Goal: Information Seeking & Learning: Learn about a topic

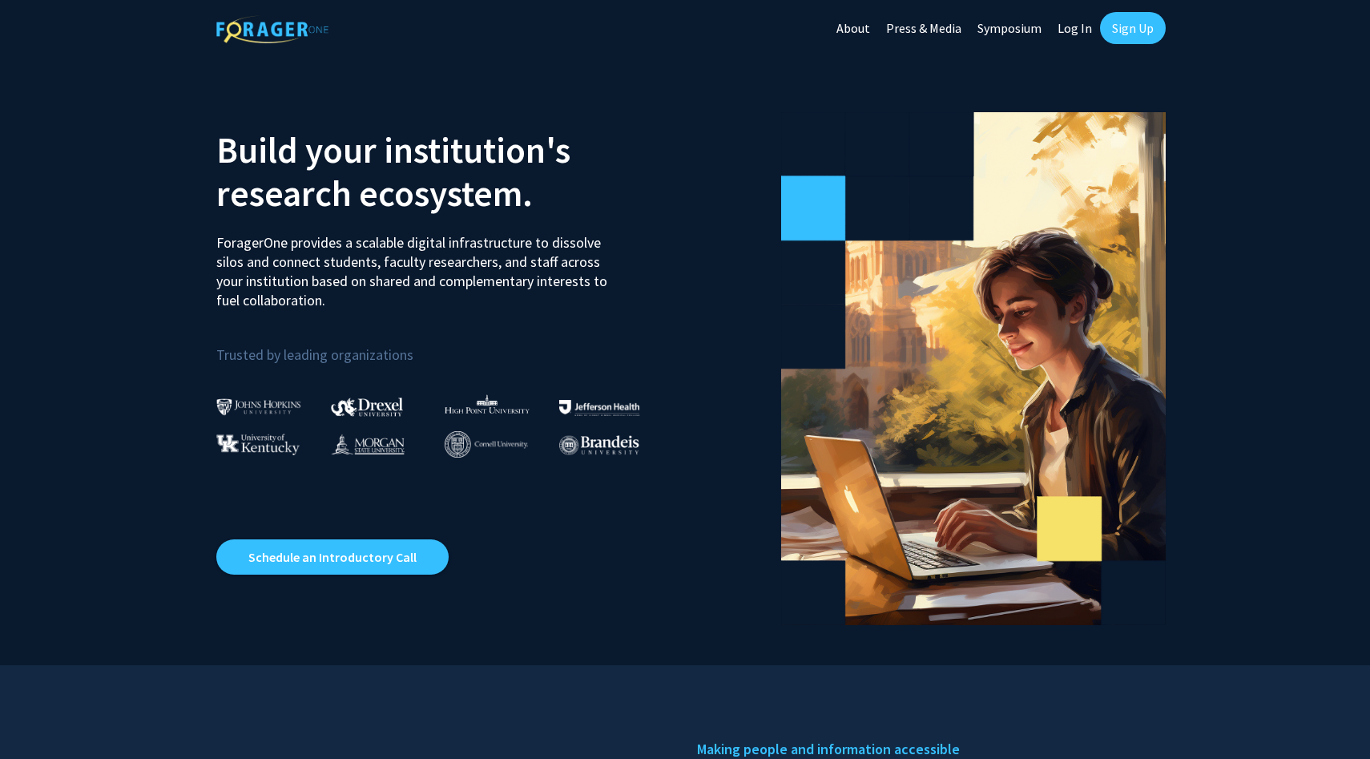
click at [1126, 33] on link "Sign Up" at bounding box center [1133, 28] width 66 height 32
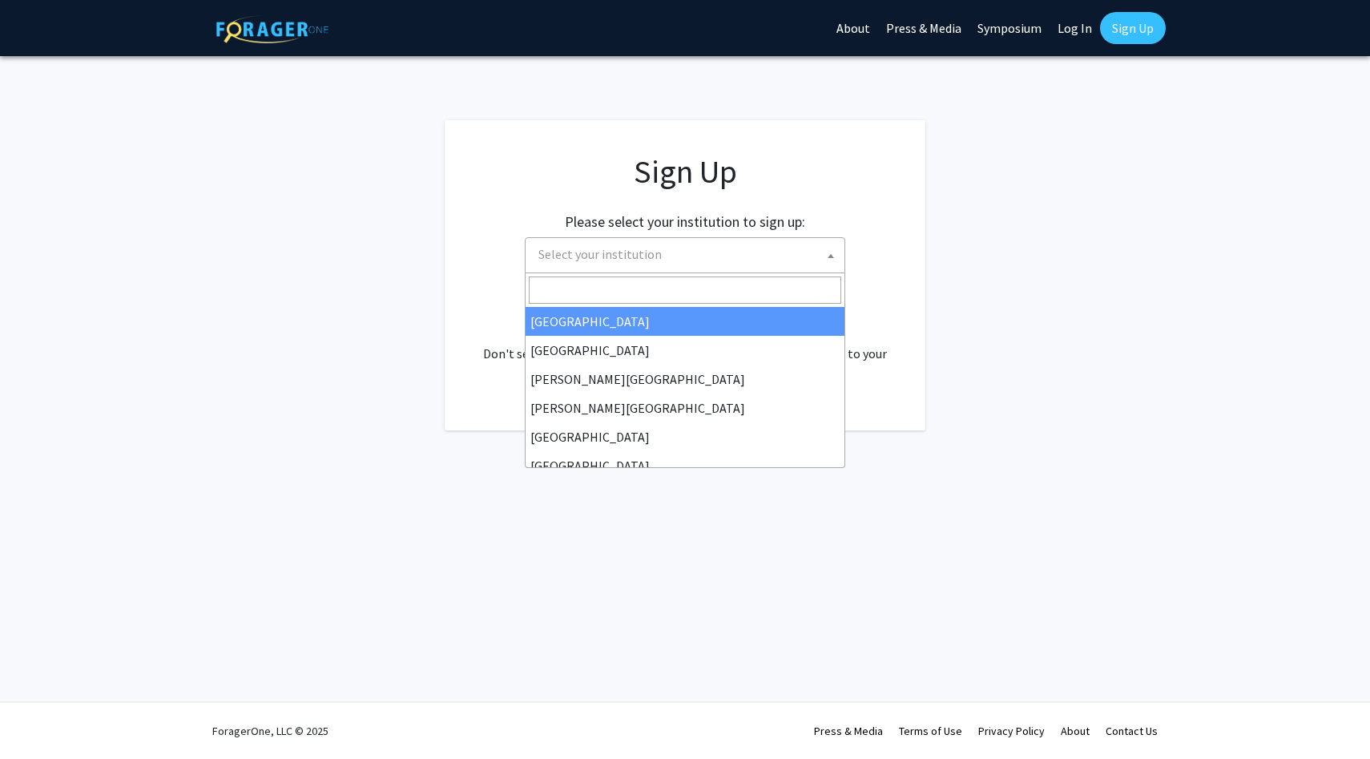
click at [682, 259] on span "Select your institution" at bounding box center [688, 254] width 312 height 33
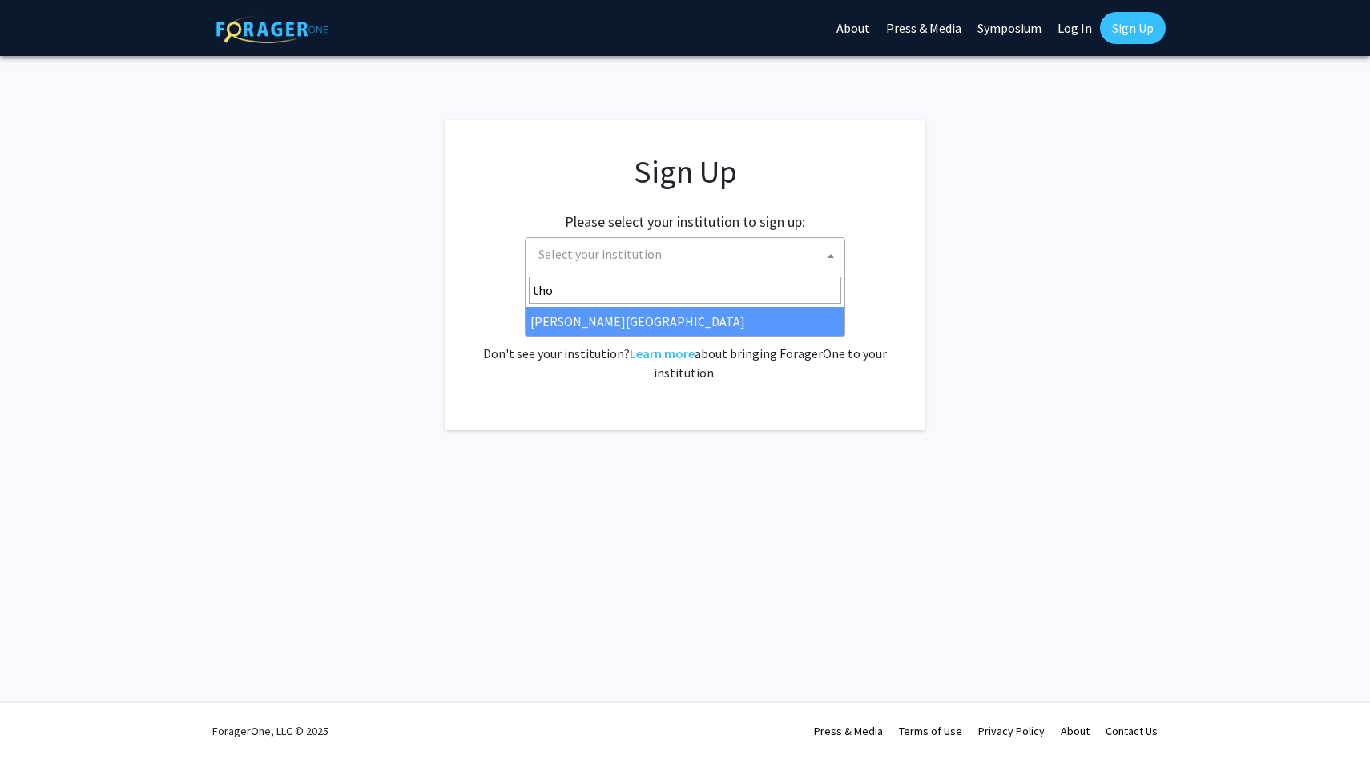
type input "[PERSON_NAME]"
select select "24"
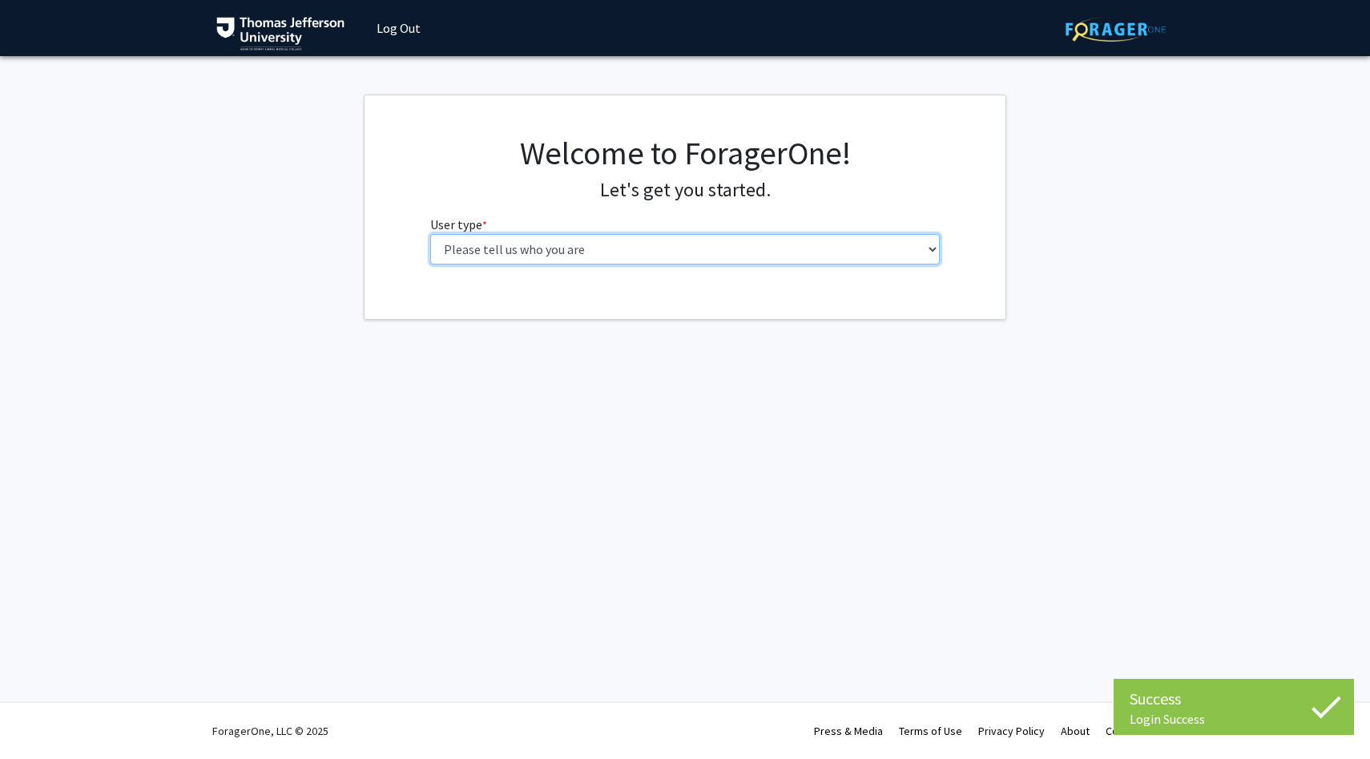
click at [739, 239] on select "Please tell us who you are Undergraduate Student Master's Student Doctoral Cand…" at bounding box center [685, 249] width 510 height 30
select select "2: masters"
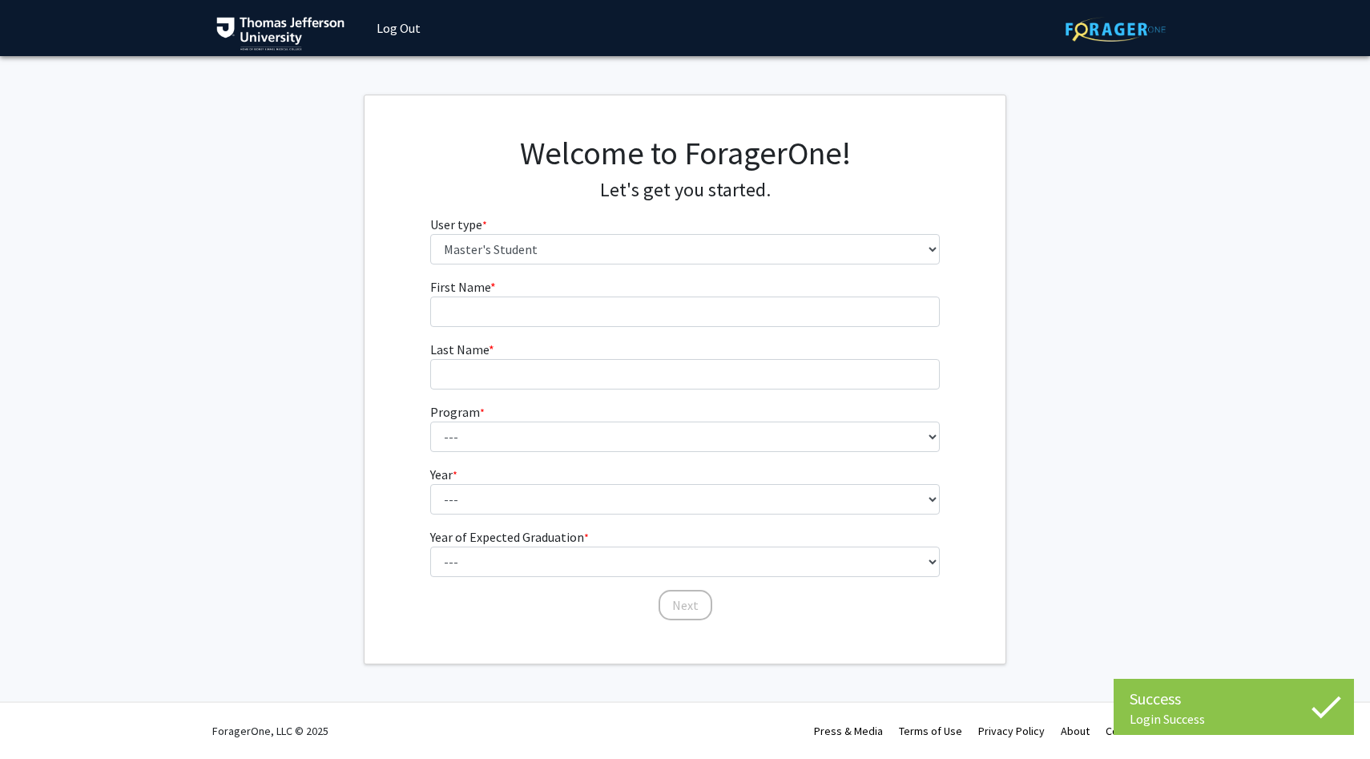
click at [811, 294] on fg-input "First Name * required" at bounding box center [685, 302] width 510 height 50
click at [797, 300] on input "First Name * required" at bounding box center [685, 311] width 510 height 30
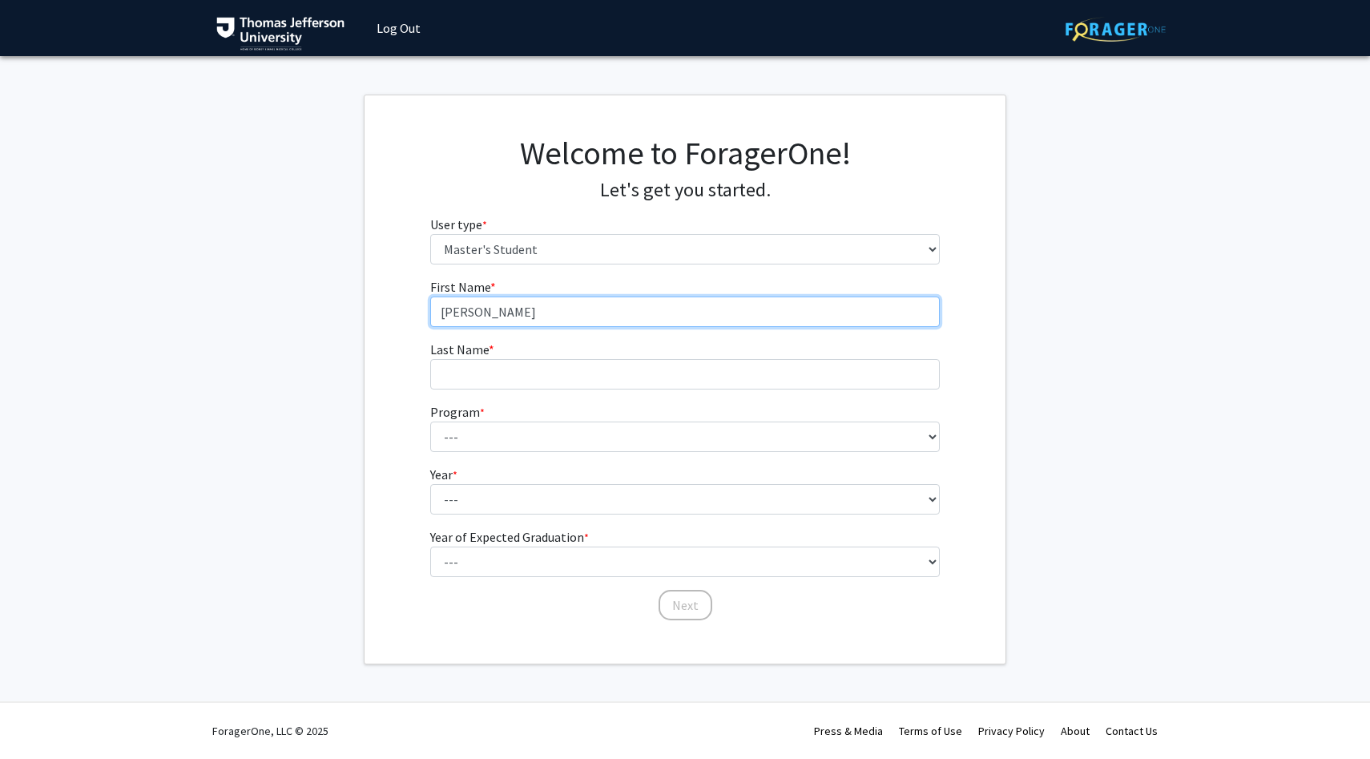
type input "William"
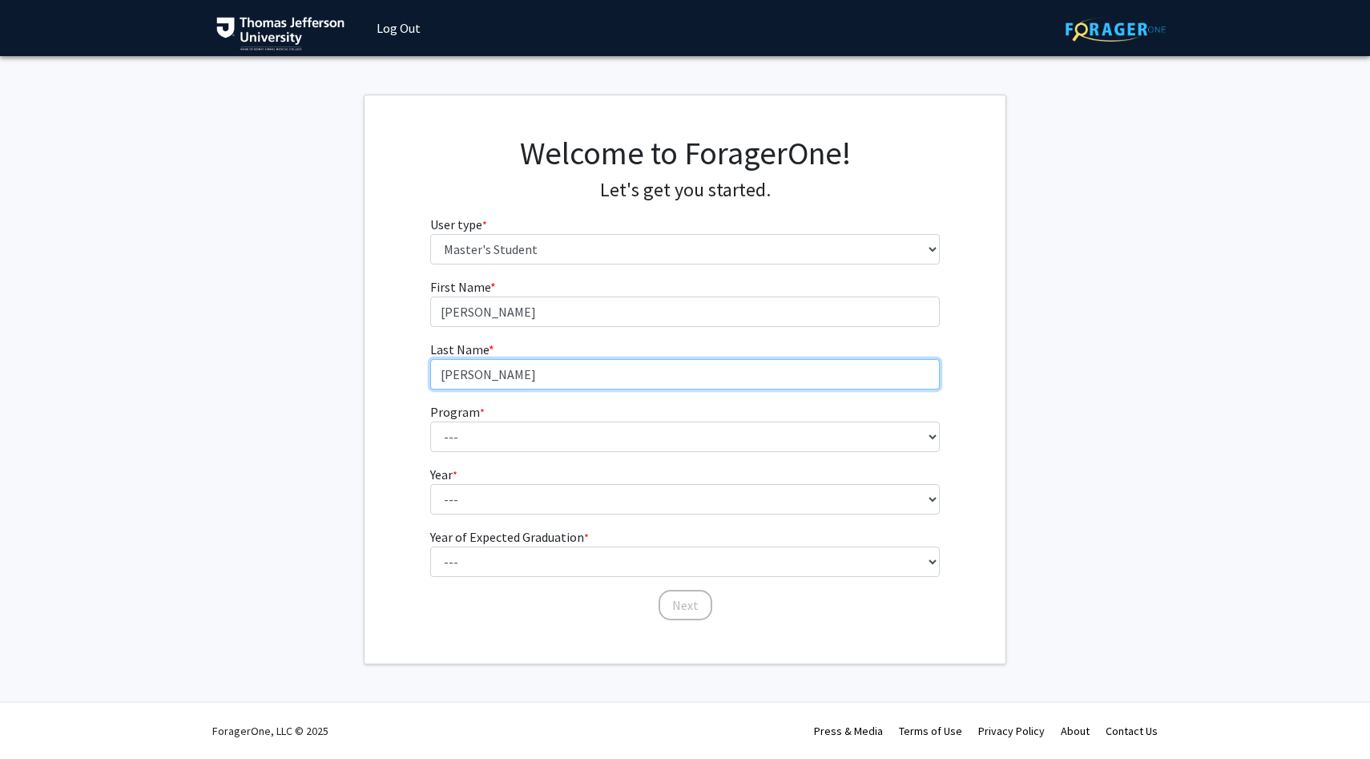
type input "Burris"
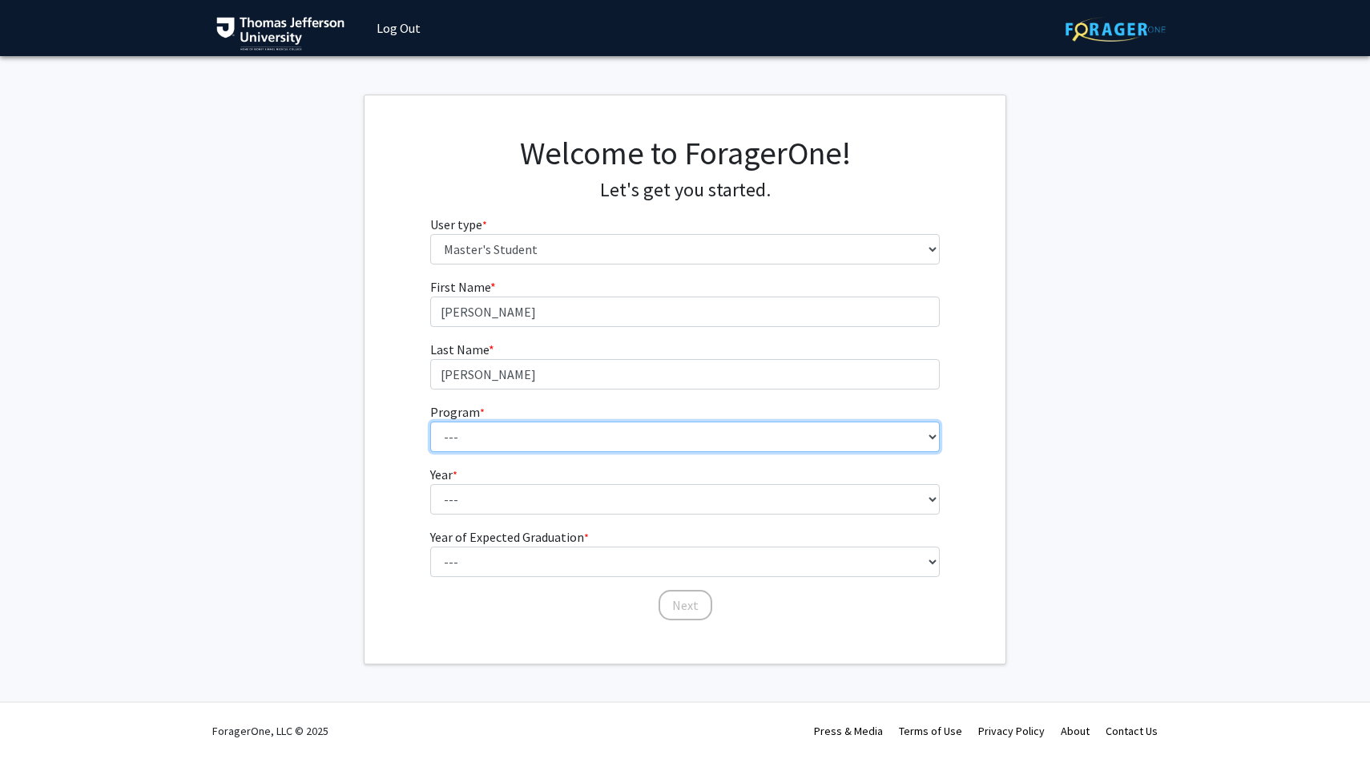
click at [616, 433] on select "--- 4+2 Health Sciences BS/Physician Assistant Studies MS Dual Degree Academic …" at bounding box center [685, 436] width 510 height 30
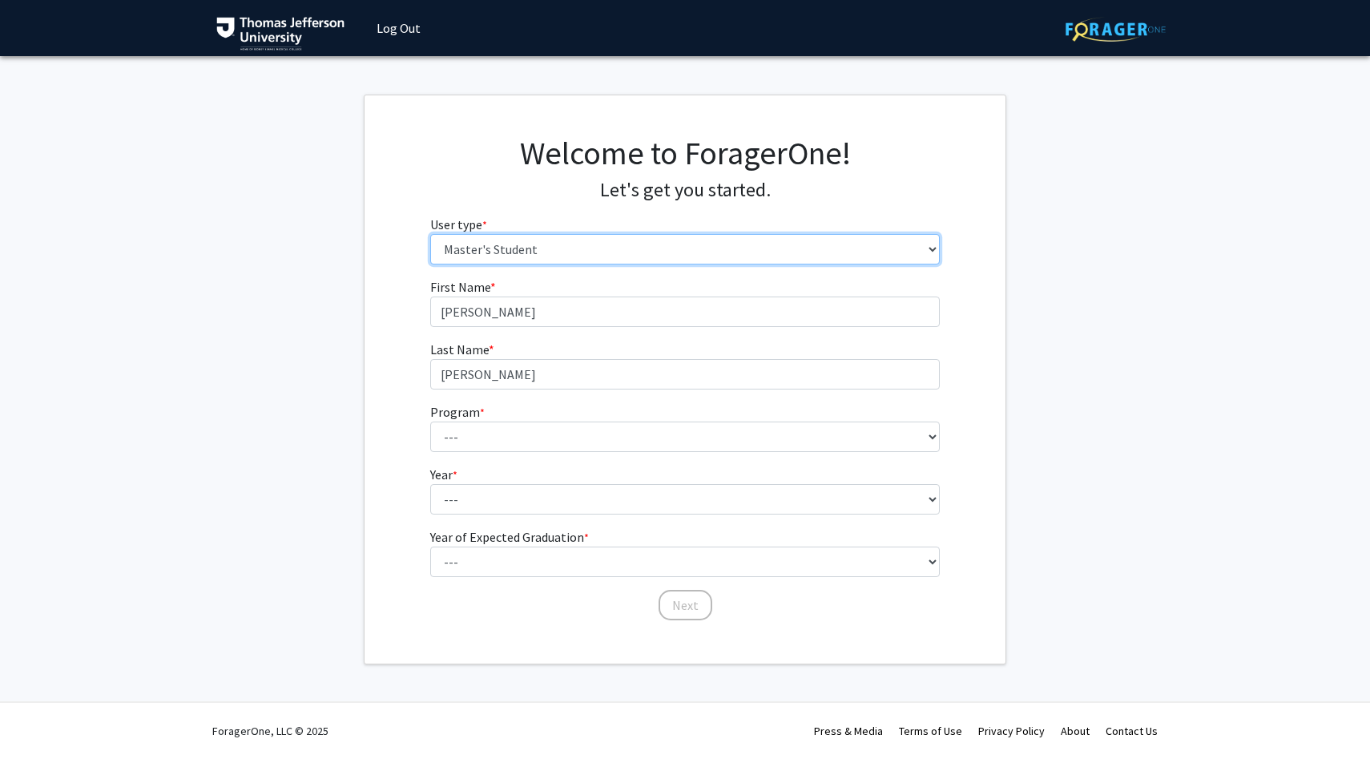
click at [650, 250] on select "Please tell us who you are Undergraduate Student Master's Student Doctoral Cand…" at bounding box center [685, 249] width 510 height 30
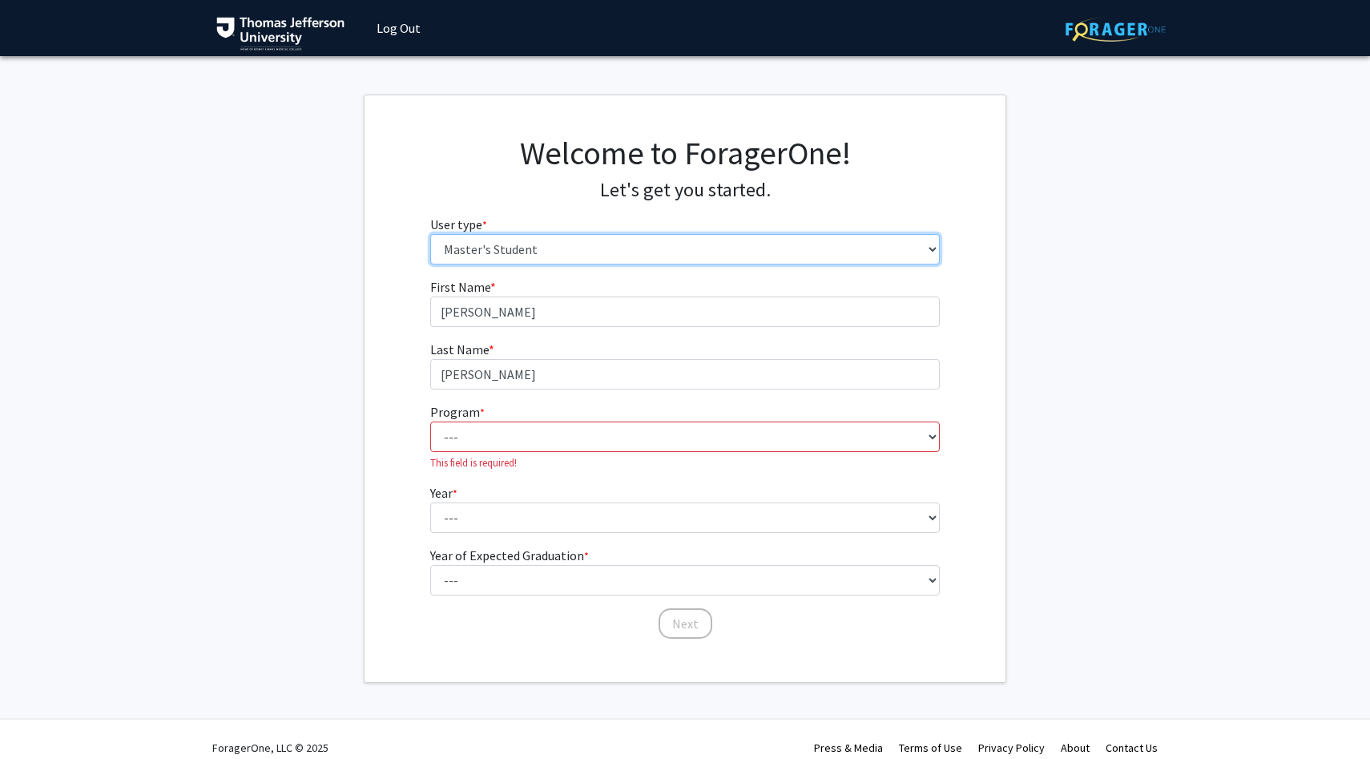
select select "3: doc"
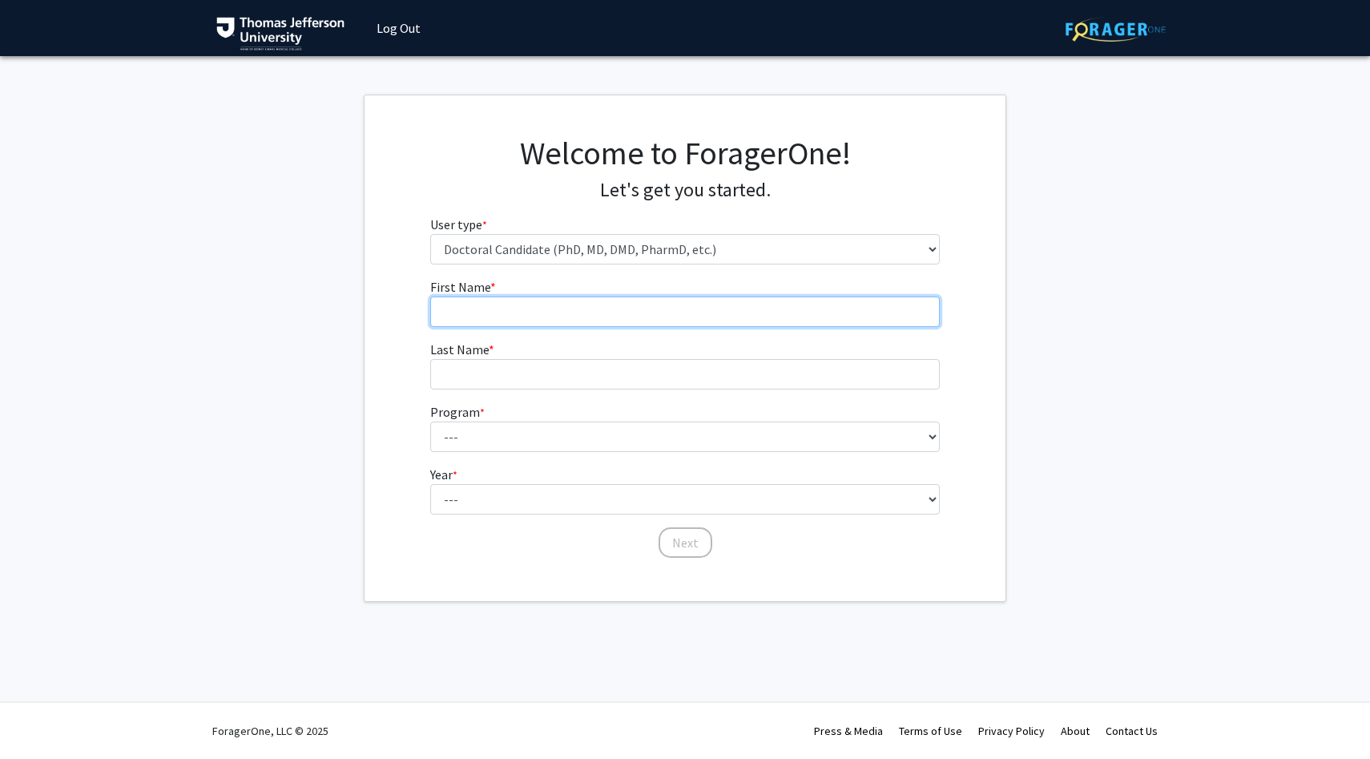
click at [557, 299] on input "First Name * required" at bounding box center [685, 311] width 510 height 30
type input "William"
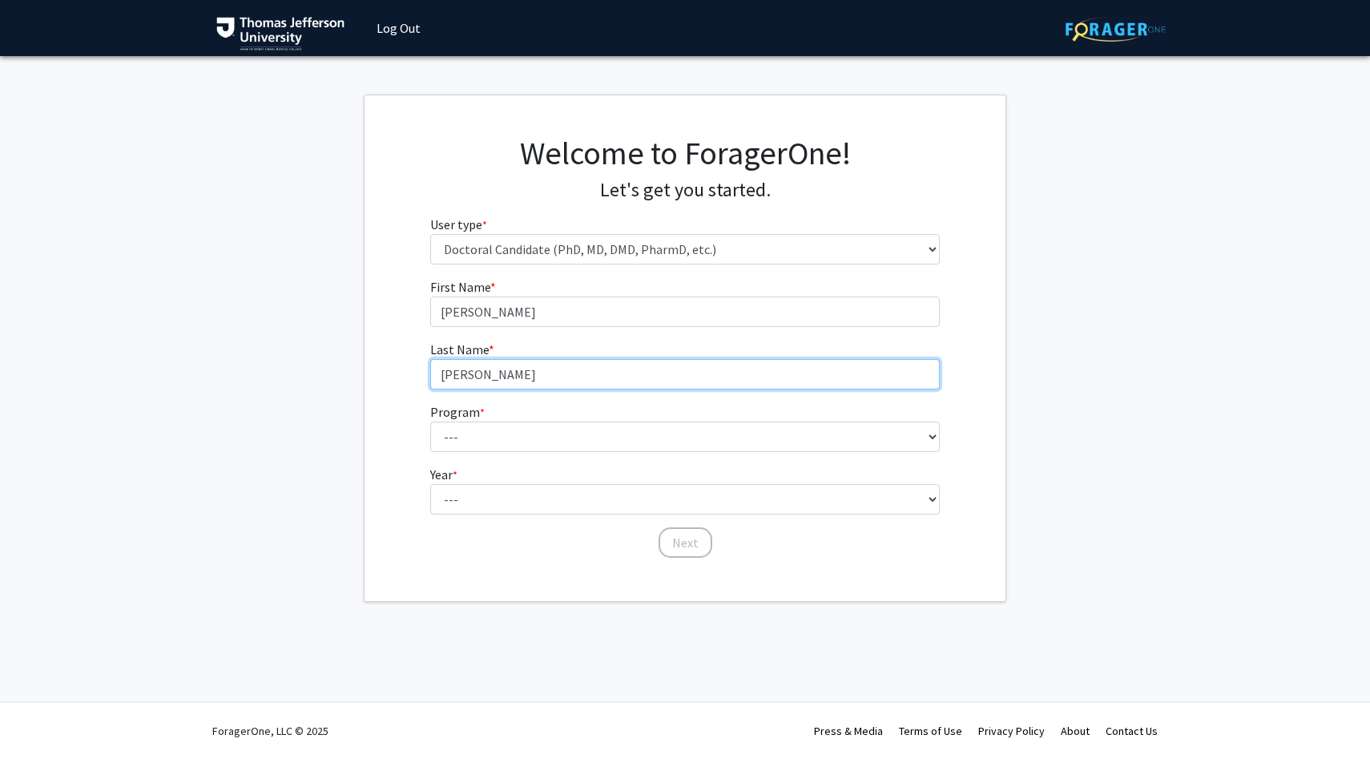
type input "Burris"
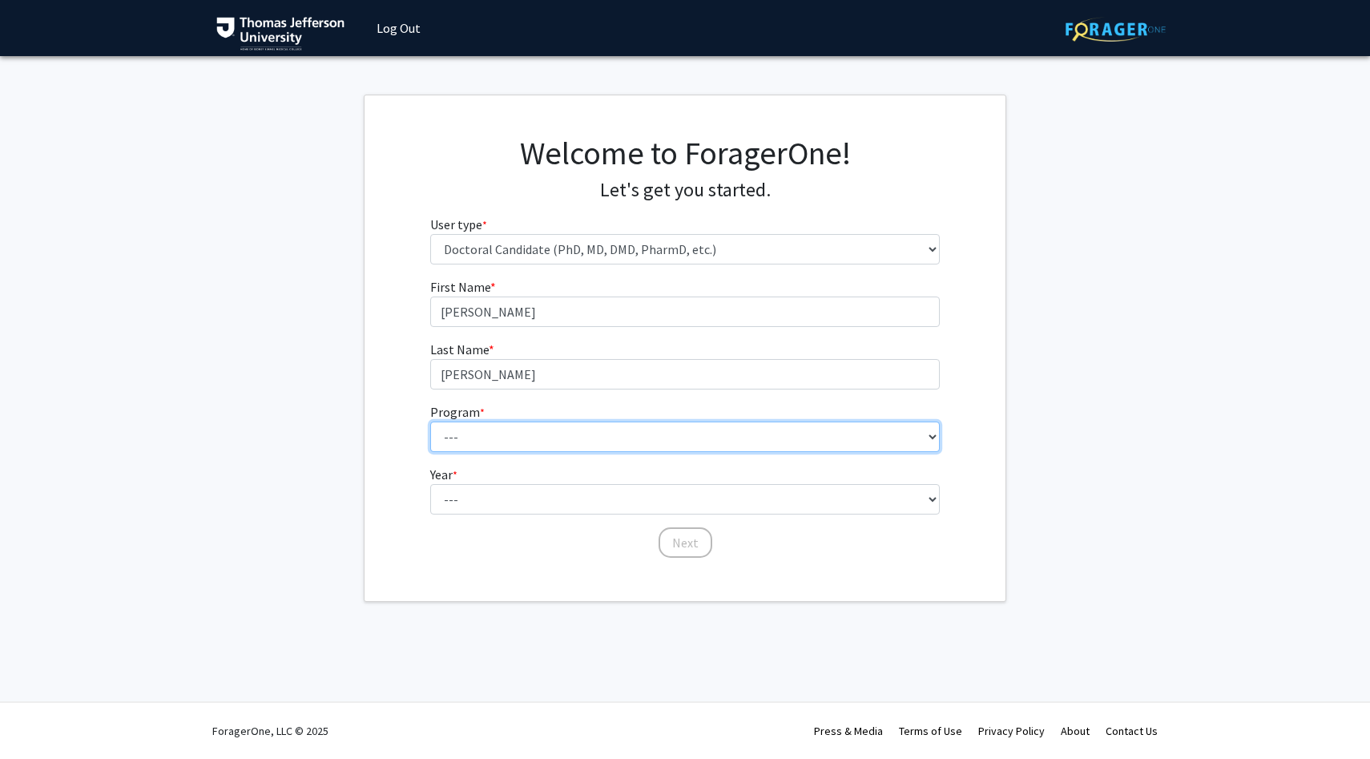
select select "35: 815"
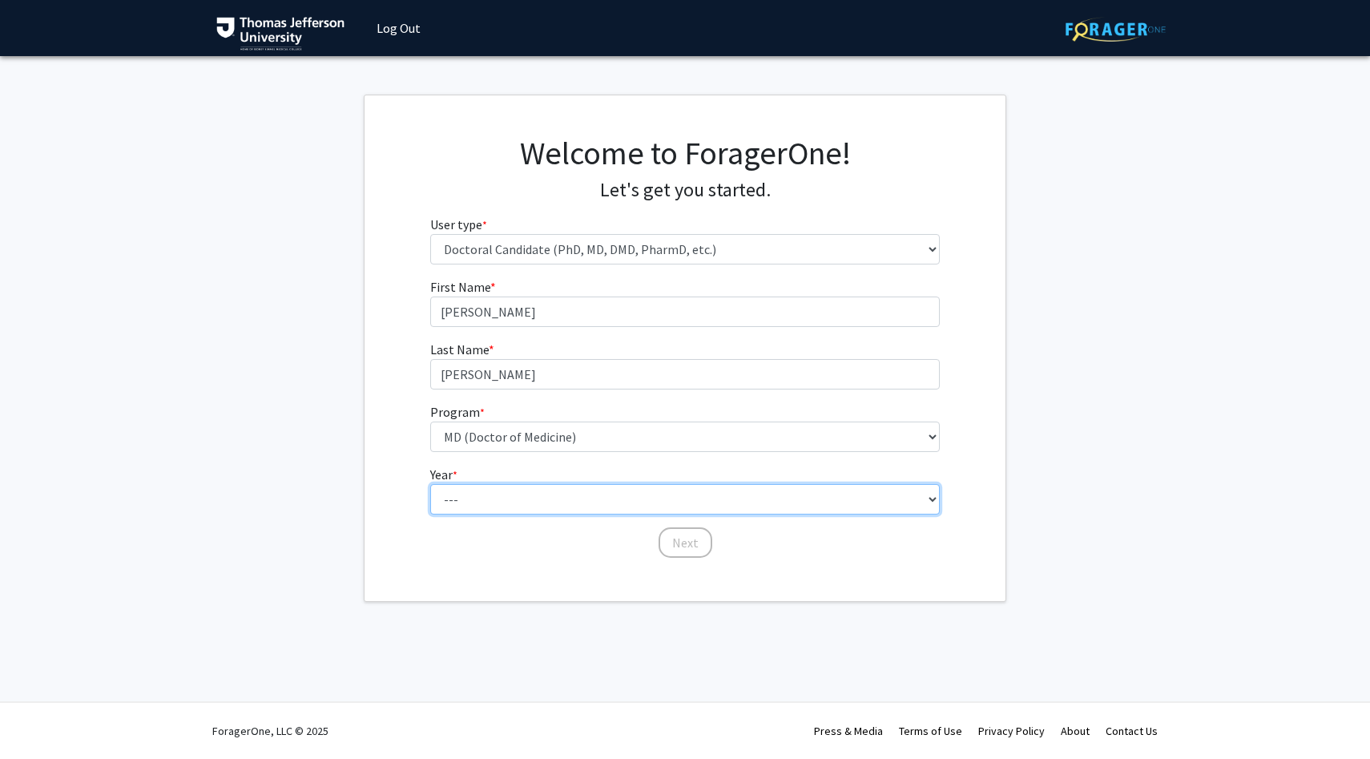
click at [570, 496] on select "--- First Year Second Year Third Year Fourth Year Fifth Year Sixth Year Seventh…" at bounding box center [685, 499] width 510 height 30
select select "1: first_year"
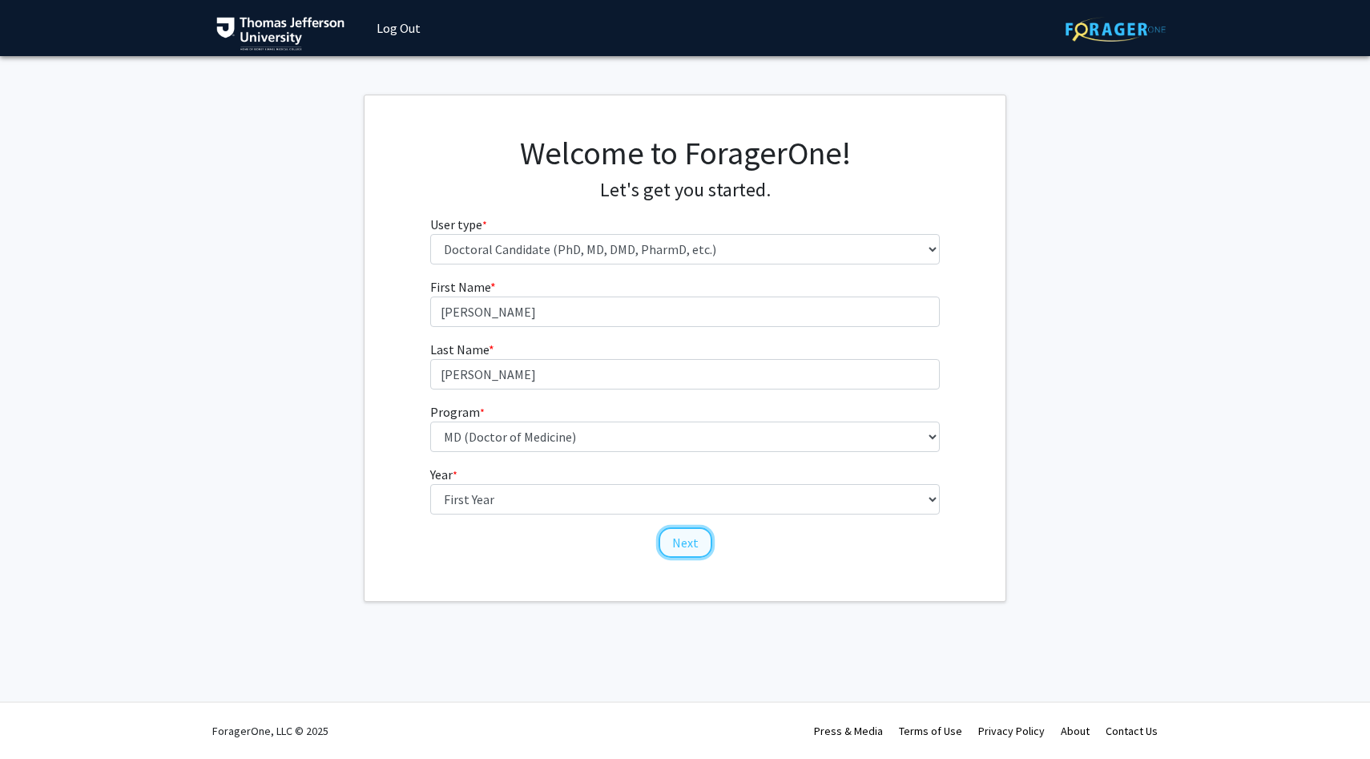
click at [699, 538] on button "Next" at bounding box center [686, 542] width 54 height 30
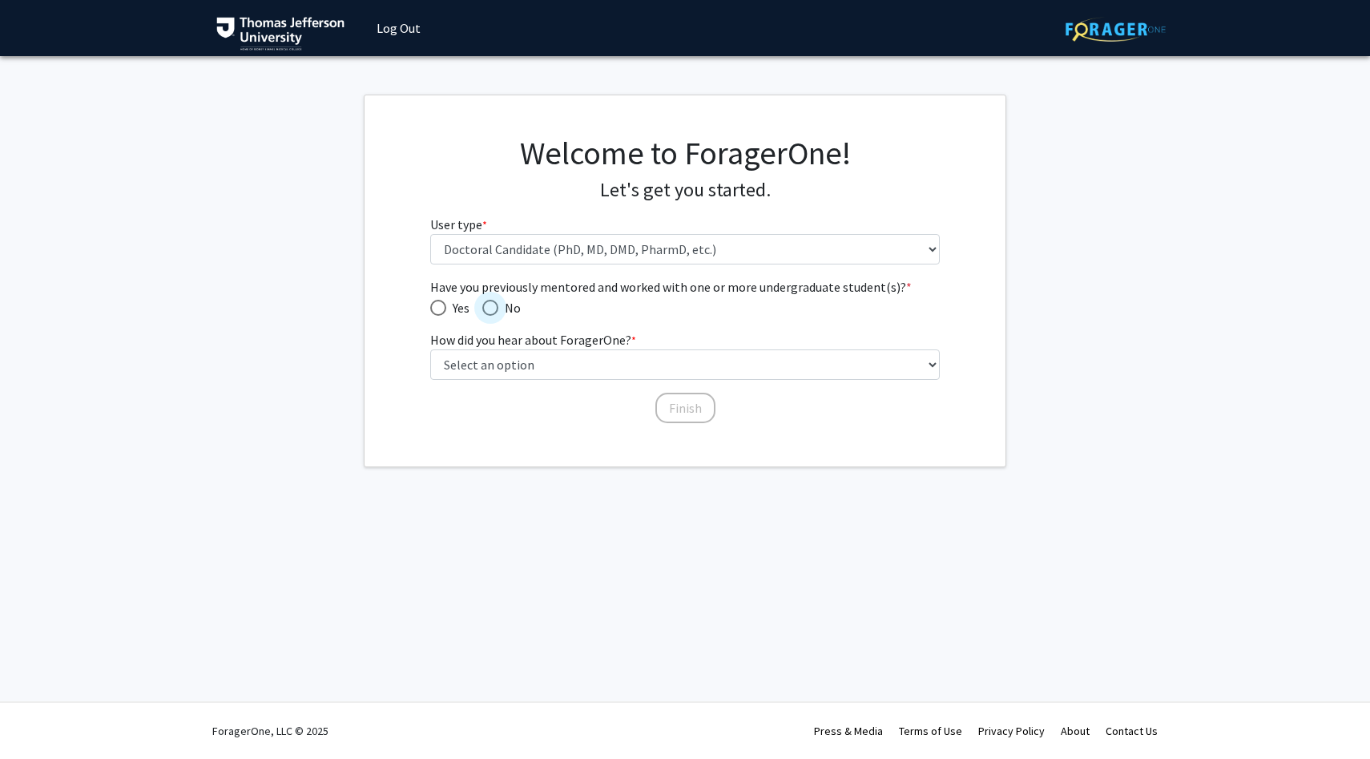
click at [494, 304] on span "Have you previously mentored and worked with one or more undergraduate student(…" at bounding box center [490, 308] width 16 height 16
click at [494, 304] on input "No" at bounding box center [490, 308] width 16 height 16
radio input "true"
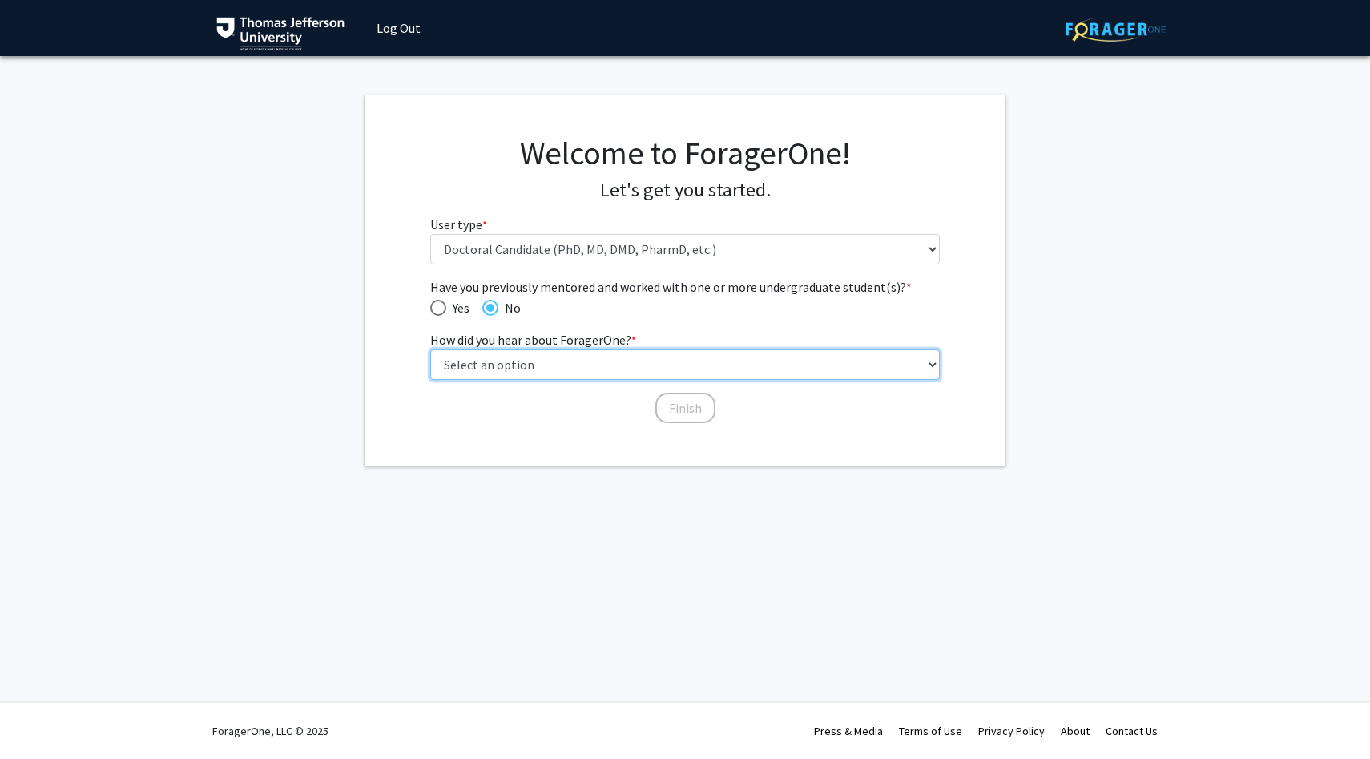
click at [508, 355] on select "Select an option Peer/student recommendation Faculty/staff recommendation Unive…" at bounding box center [685, 364] width 510 height 30
select select "2: faculty_recommendation"
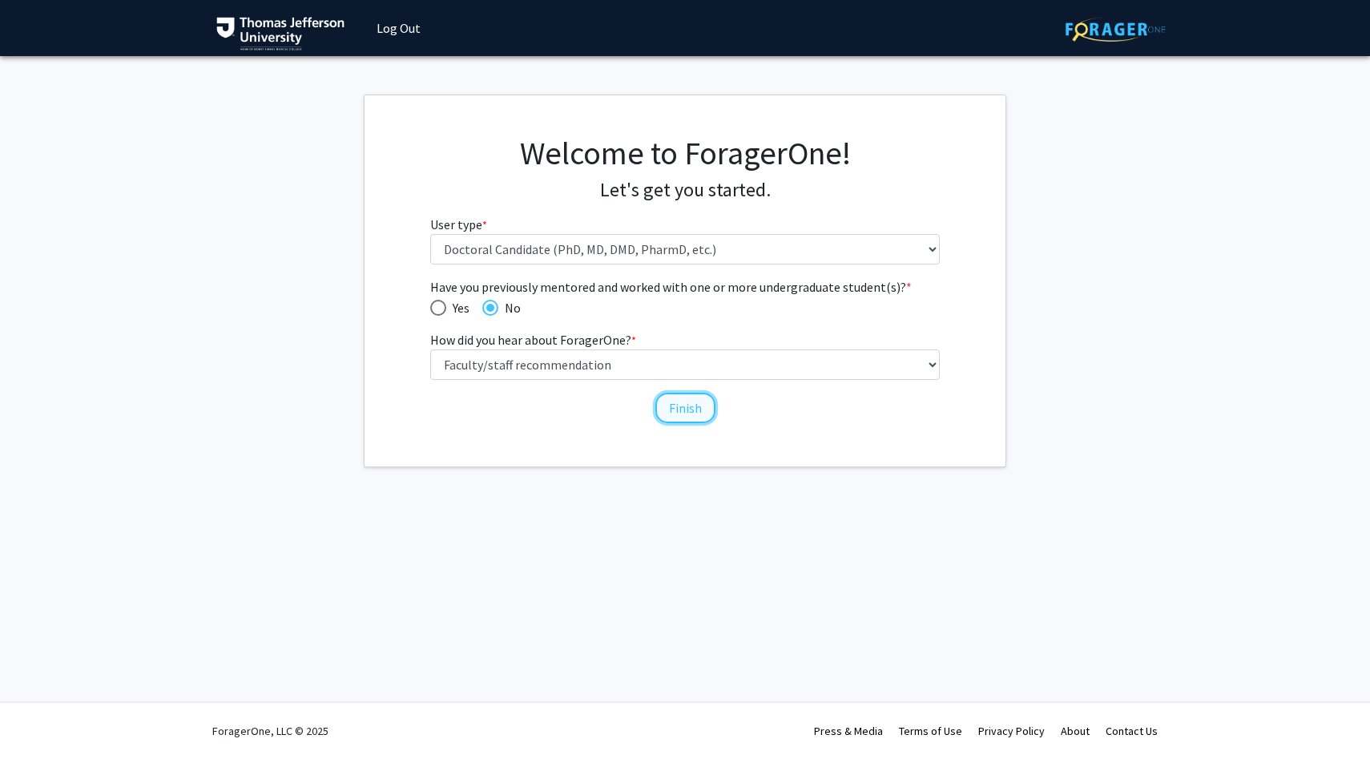
click at [671, 397] on button "Finish" at bounding box center [685, 408] width 60 height 30
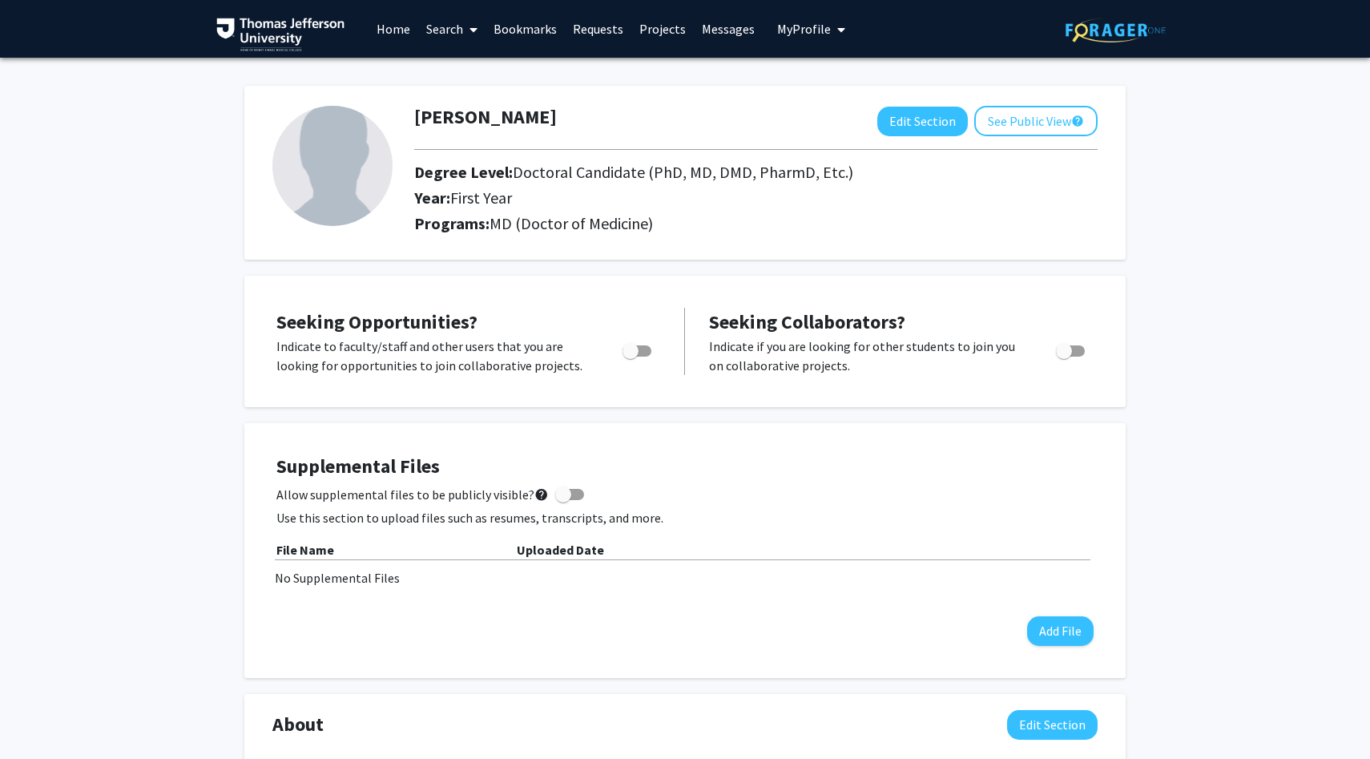
click at [641, 348] on span "Toggle" at bounding box center [636, 350] width 29 height 11
click at [631, 357] on input "Are you actively seeking opportunities?" at bounding box center [630, 357] width 1 height 1
checkbox input "true"
click at [466, 35] on span at bounding box center [470, 30] width 14 height 56
click at [460, 77] on span "Faculty/Staff" at bounding box center [477, 74] width 118 height 32
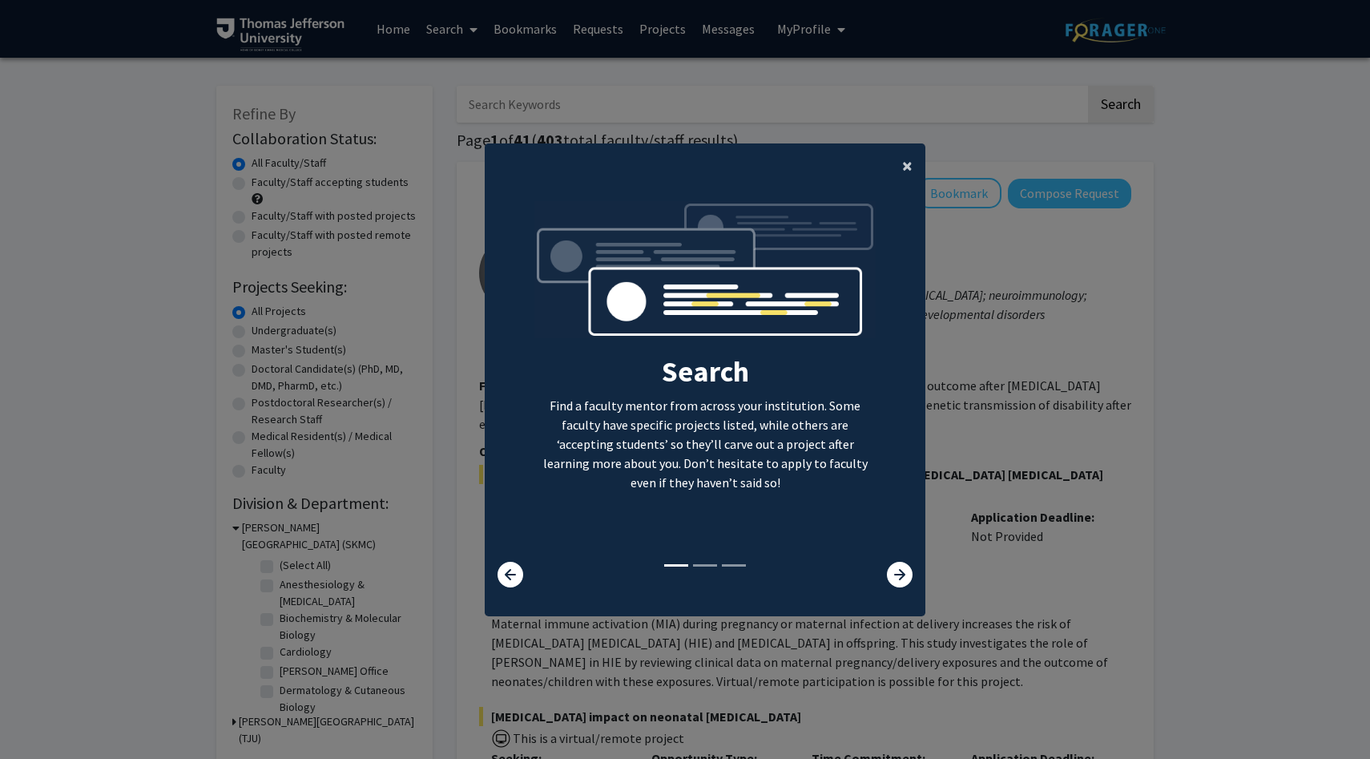
click at [910, 162] on span "×" at bounding box center [907, 165] width 10 height 25
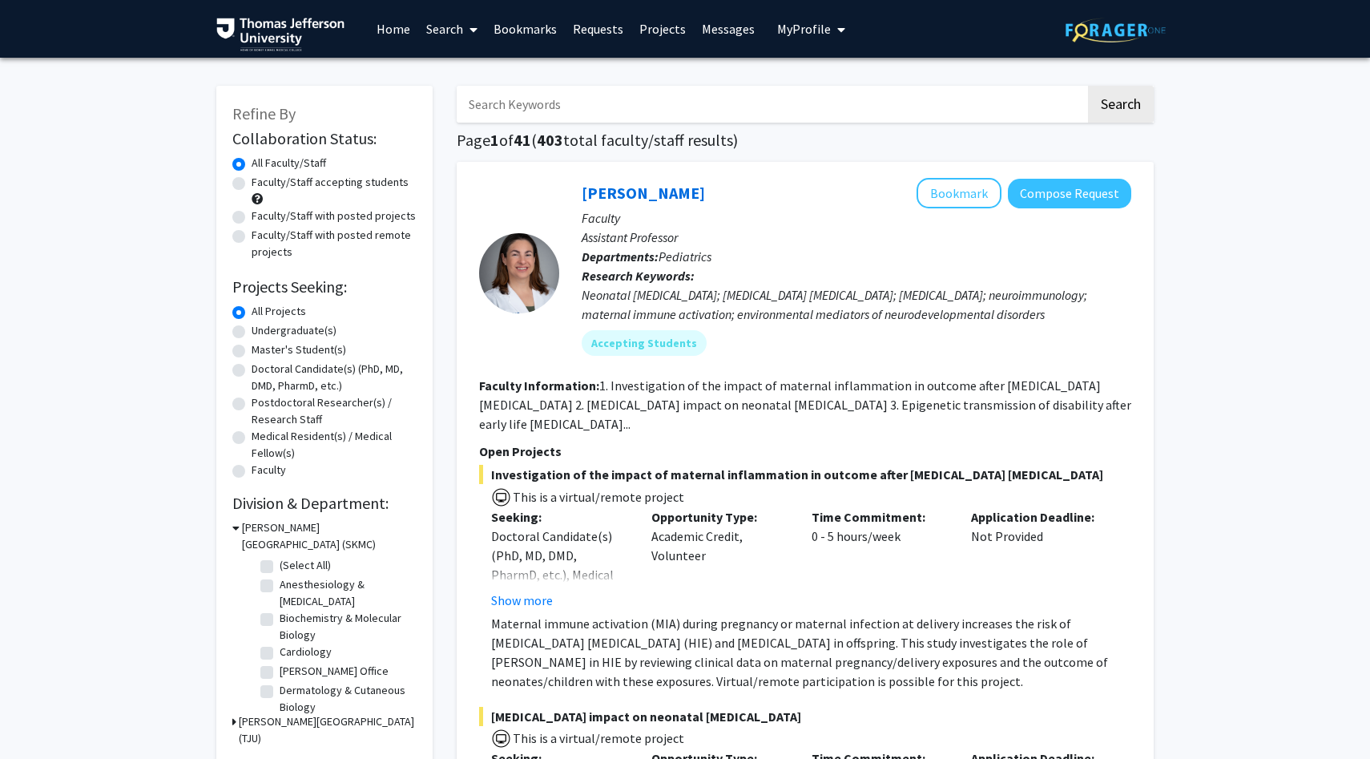
click at [252, 370] on label "Doctoral Candidate(s) (PhD, MD, DMD, PharmD, etc.)" at bounding box center [334, 378] width 165 height 34
click at [252, 370] on input "Doctoral Candidate(s) (PhD, MD, DMD, PharmD, etc.)" at bounding box center [257, 366] width 10 height 10
radio input "true"
click at [252, 437] on label "Medical Resident(s) / Medical Fellow(s)" at bounding box center [334, 445] width 165 height 34
click at [252, 437] on input "Medical Resident(s) / Medical Fellow(s)" at bounding box center [257, 433] width 10 height 10
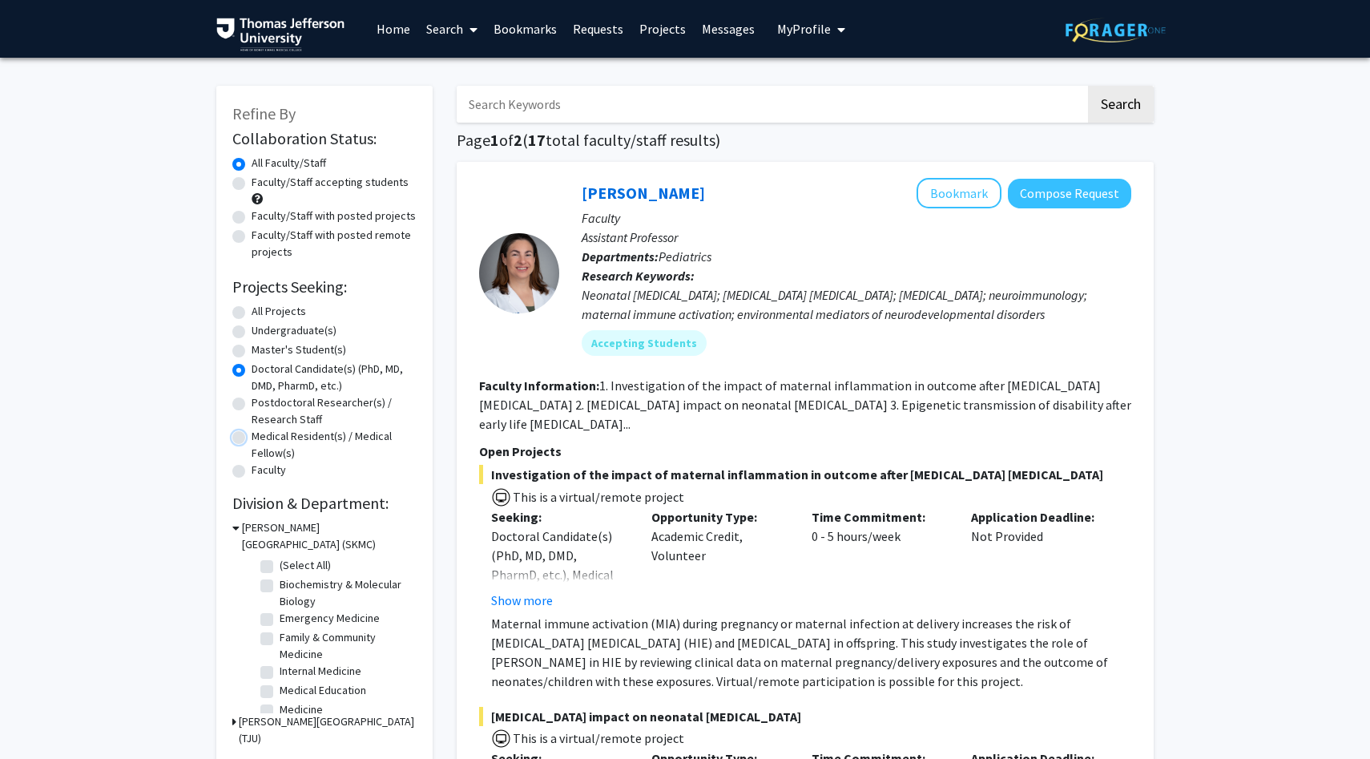
radio input "true"
click at [252, 369] on label "Doctoral Candidate(s) (PhD, MD, DMD, PharmD, etc.)" at bounding box center [334, 378] width 165 height 34
click at [252, 369] on input "Doctoral Candidate(s) (PhD, MD, DMD, PharmD, etc.)" at bounding box center [257, 366] width 10 height 10
radio input "true"
click at [280, 620] on label "Emergency Medicine" at bounding box center [330, 618] width 100 height 17
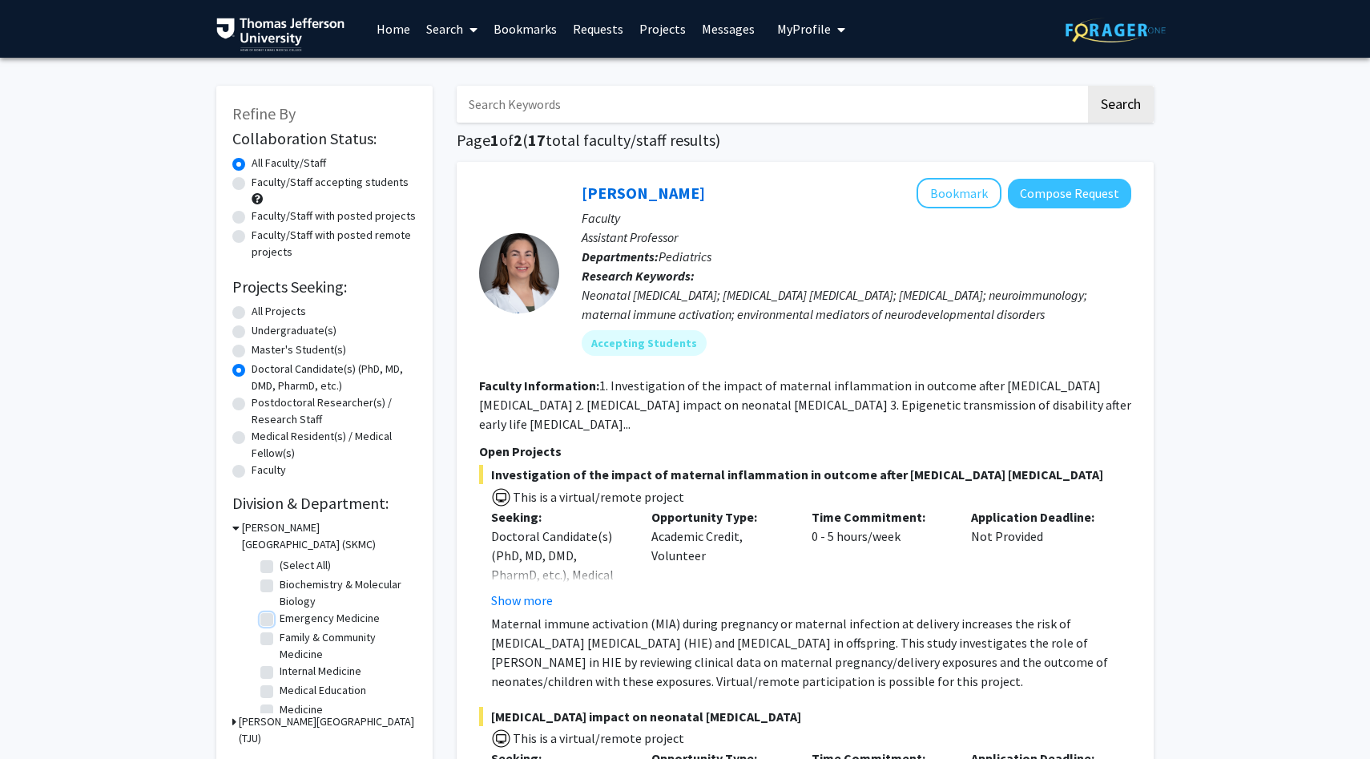
click at [280, 620] on input "Emergency Medicine" at bounding box center [285, 615] width 10 height 10
checkbox input "true"
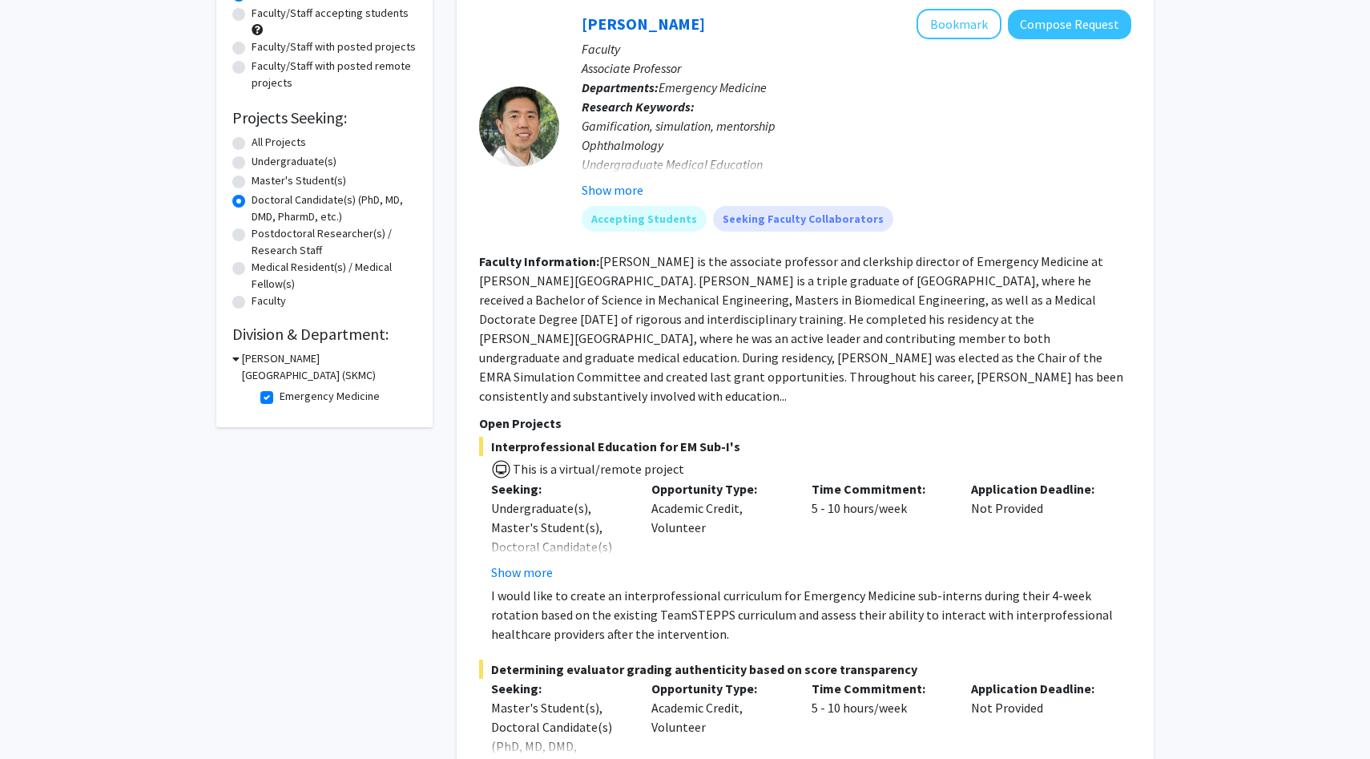
scroll to position [155, 0]
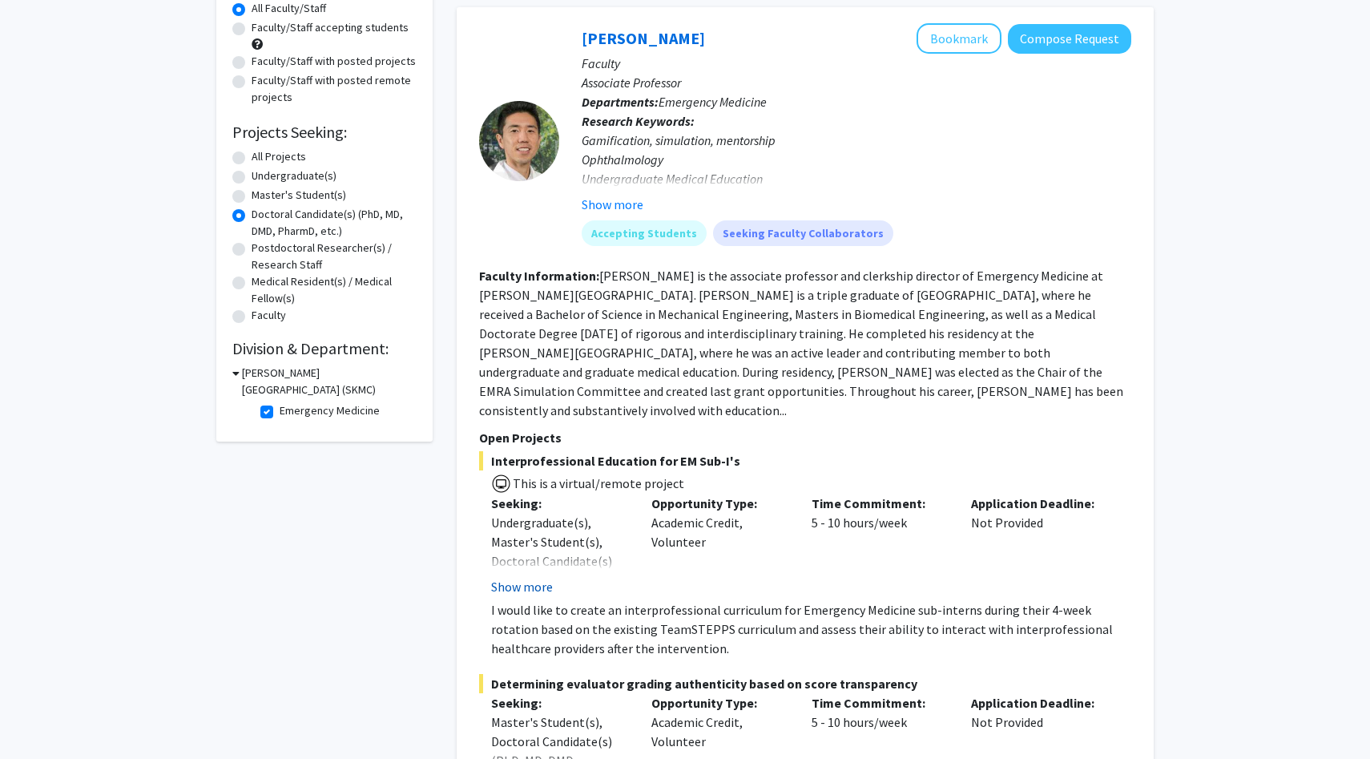
click at [545, 577] on button "Show more" at bounding box center [522, 586] width 62 height 19
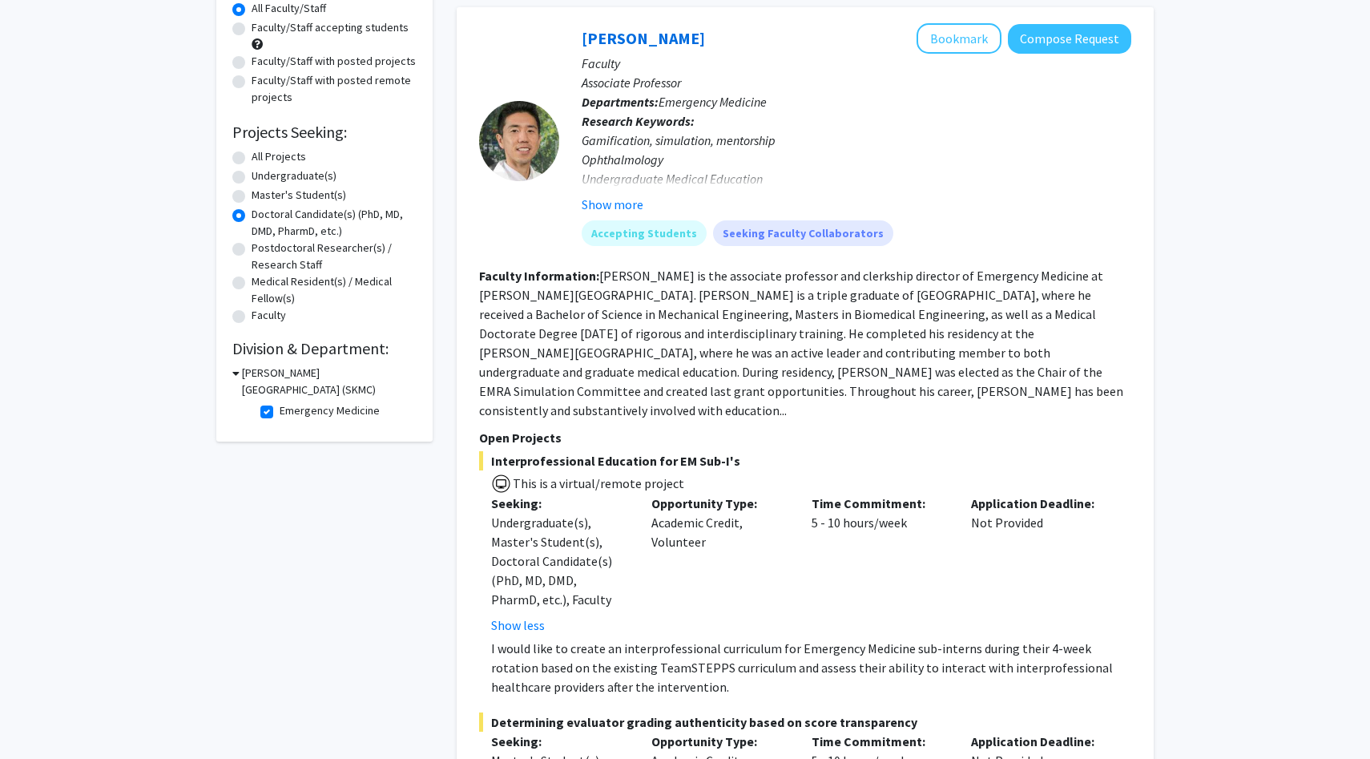
click at [280, 410] on label "Emergency Medicine" at bounding box center [330, 410] width 100 height 17
click at [280, 410] on input "Emergency Medicine" at bounding box center [285, 407] width 10 height 10
checkbox input "false"
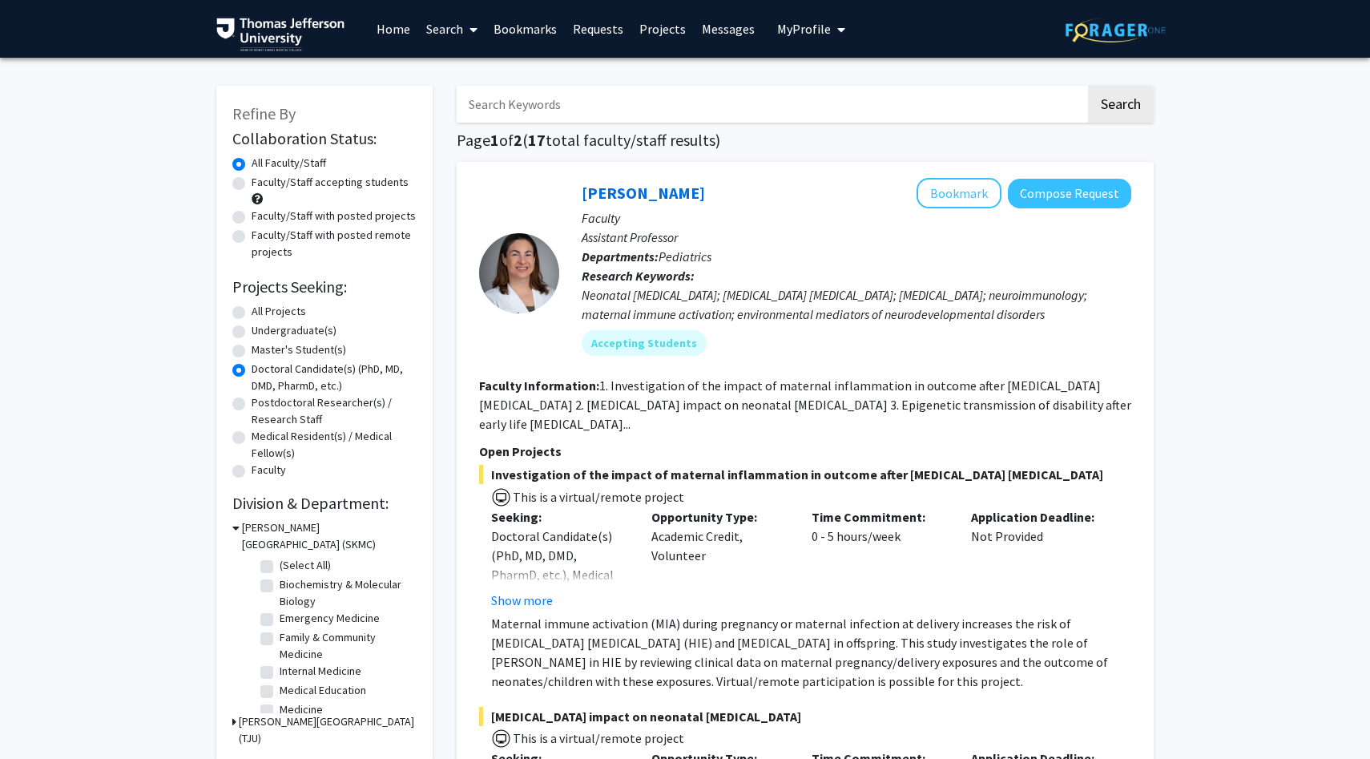
click at [280, 639] on label "Family & Community Medicine" at bounding box center [346, 646] width 133 height 34
click at [280, 639] on input "Family & Community Medicine" at bounding box center [285, 634] width 10 height 10
checkbox input "true"
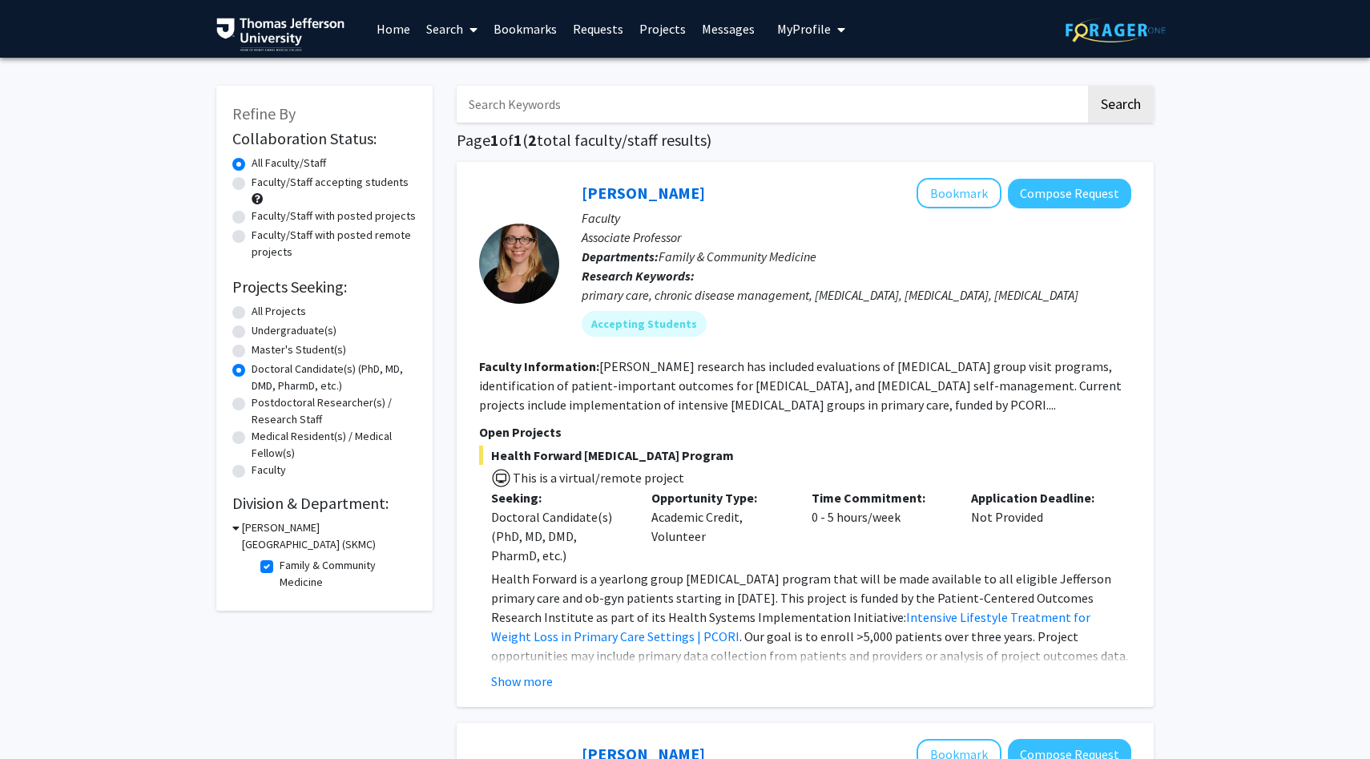
click at [280, 563] on label "Family & Community Medicine" at bounding box center [346, 574] width 133 height 34
click at [280, 563] on input "Family & Community Medicine" at bounding box center [285, 562] width 10 height 10
checkbox input "false"
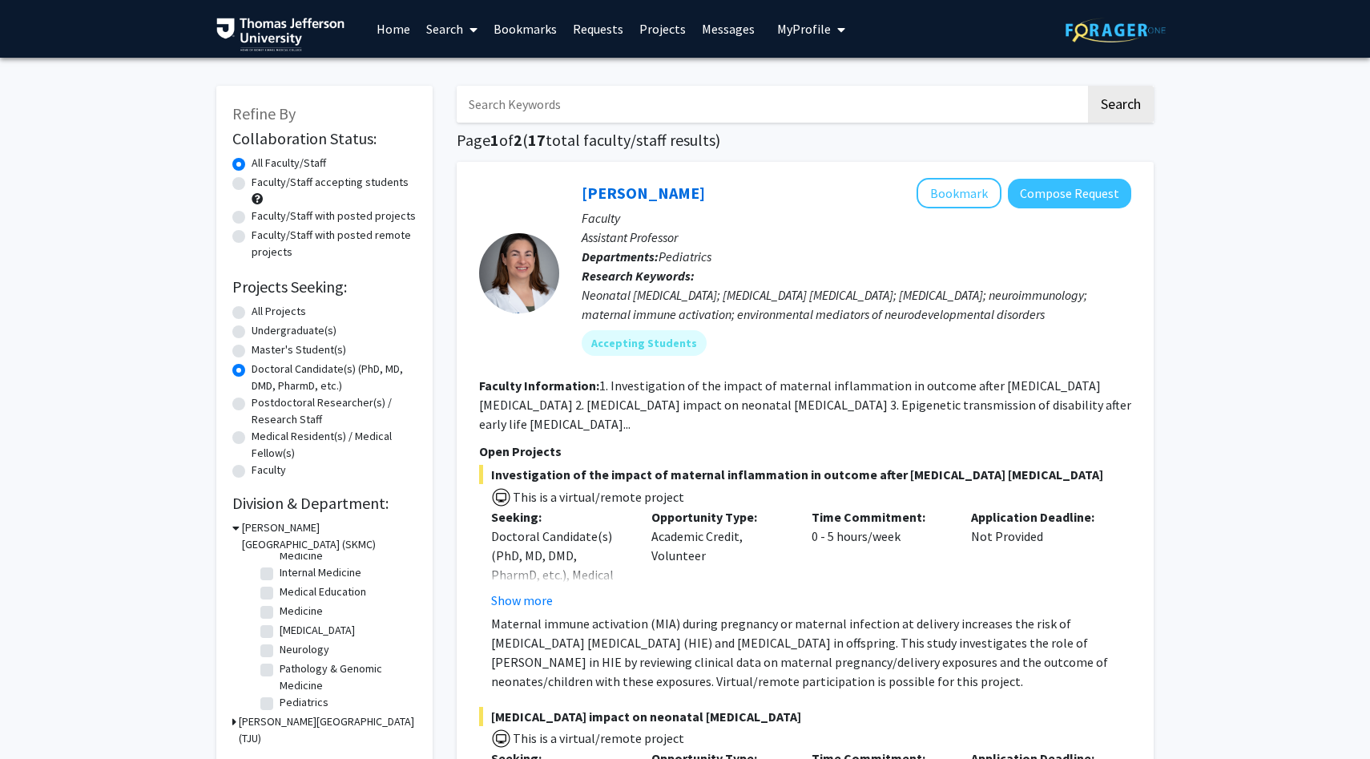
scroll to position [103, 0]
click at [252, 310] on label "All Projects" at bounding box center [279, 311] width 54 height 17
click at [252, 310] on input "All Projects" at bounding box center [257, 308] width 10 height 10
radio input "true"
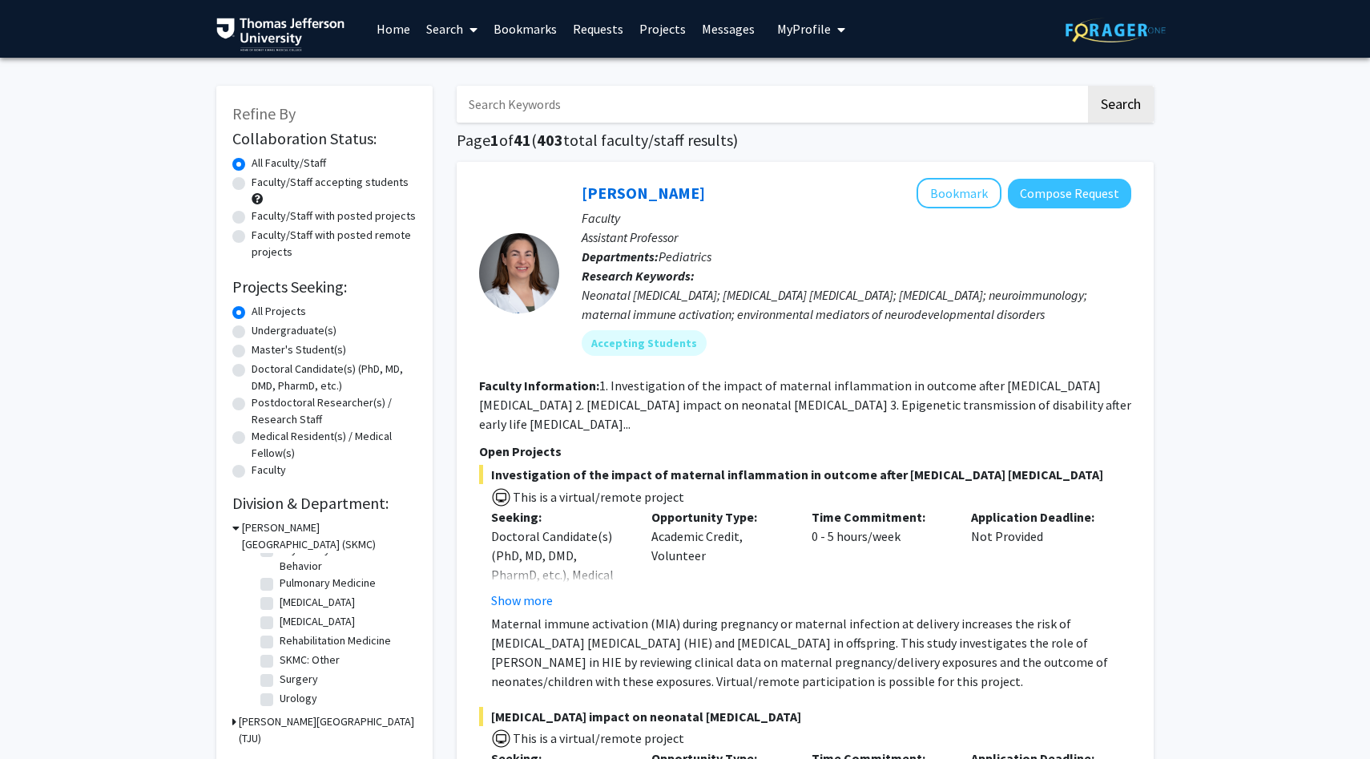
click at [280, 681] on label "Surgery" at bounding box center [299, 679] width 38 height 17
click at [280, 681] on input "Surgery" at bounding box center [285, 676] width 10 height 10
checkbox input "true"
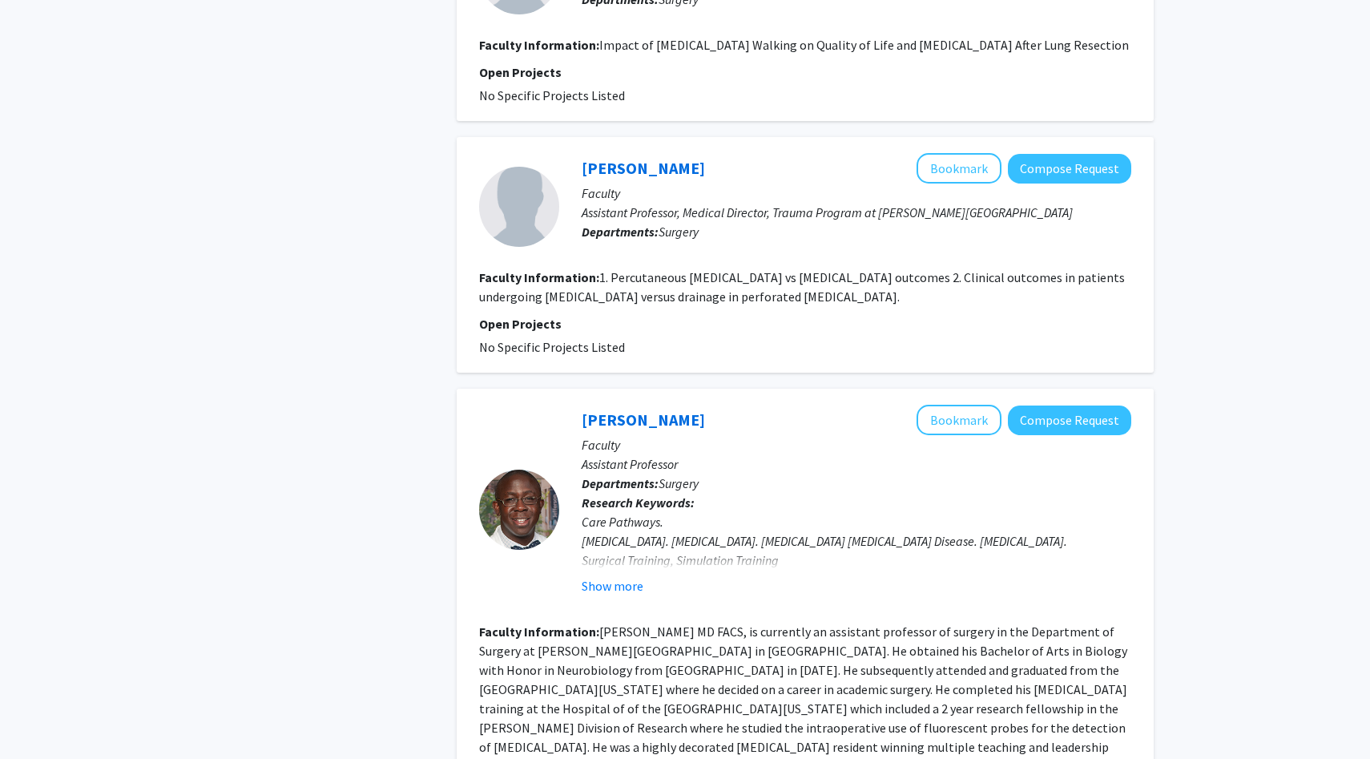
scroll to position [2150, 0]
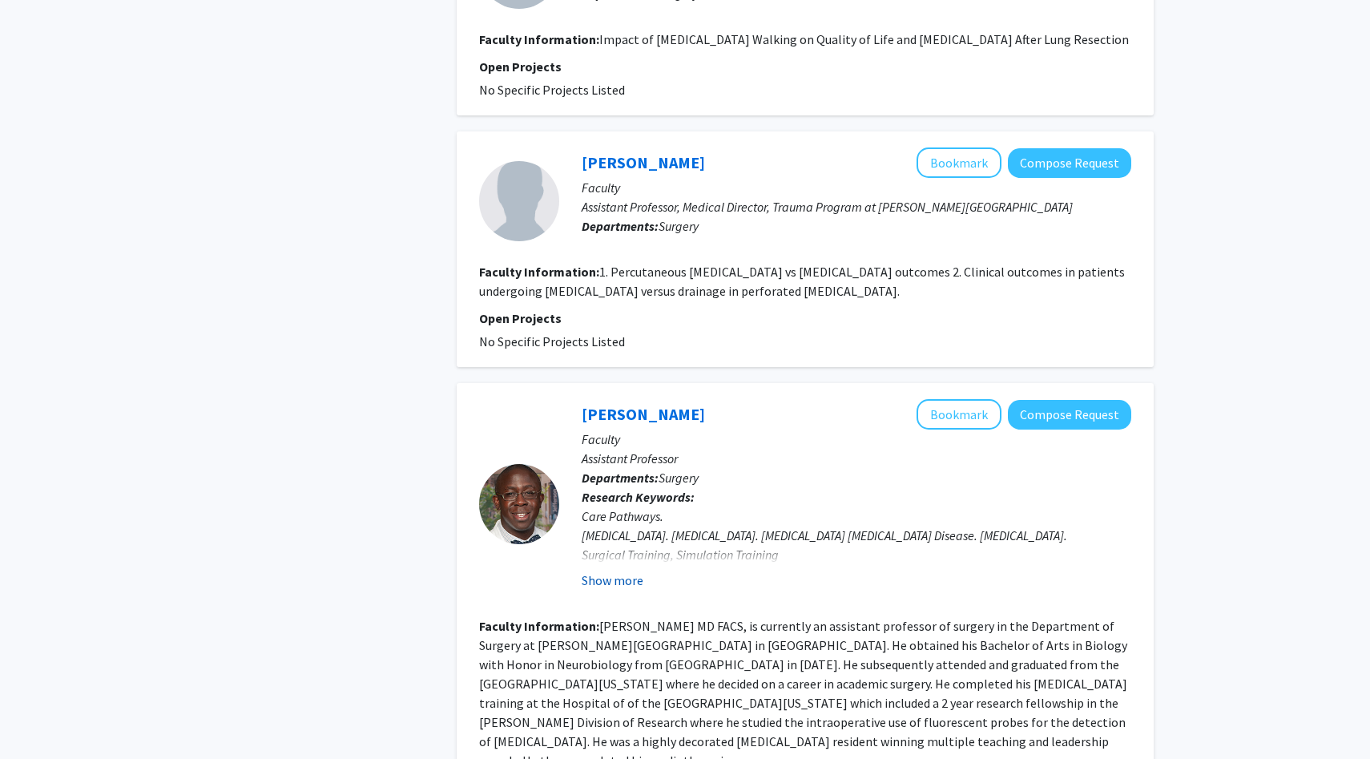
click at [618, 590] on button "Show more" at bounding box center [613, 579] width 62 height 19
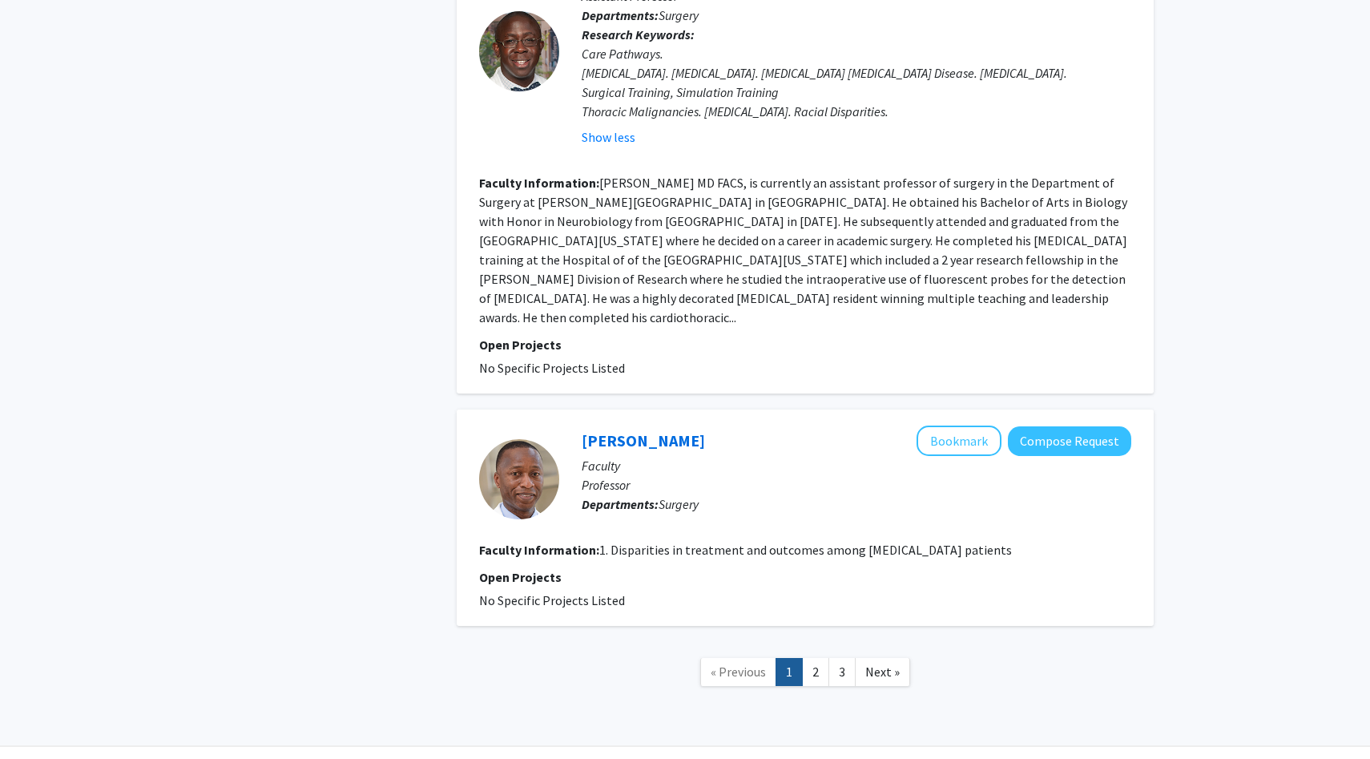
scroll to position [2618, 0]
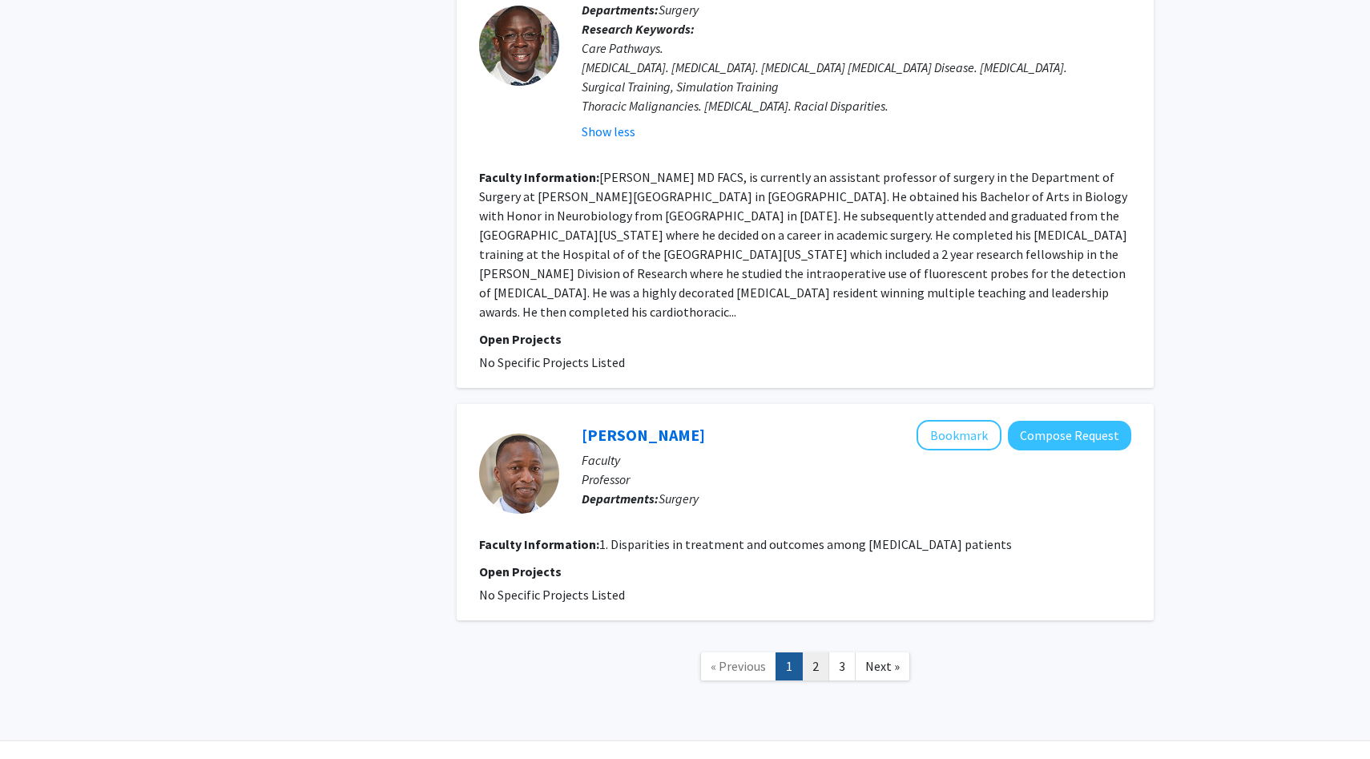
click at [812, 679] on link "2" at bounding box center [815, 666] width 27 height 28
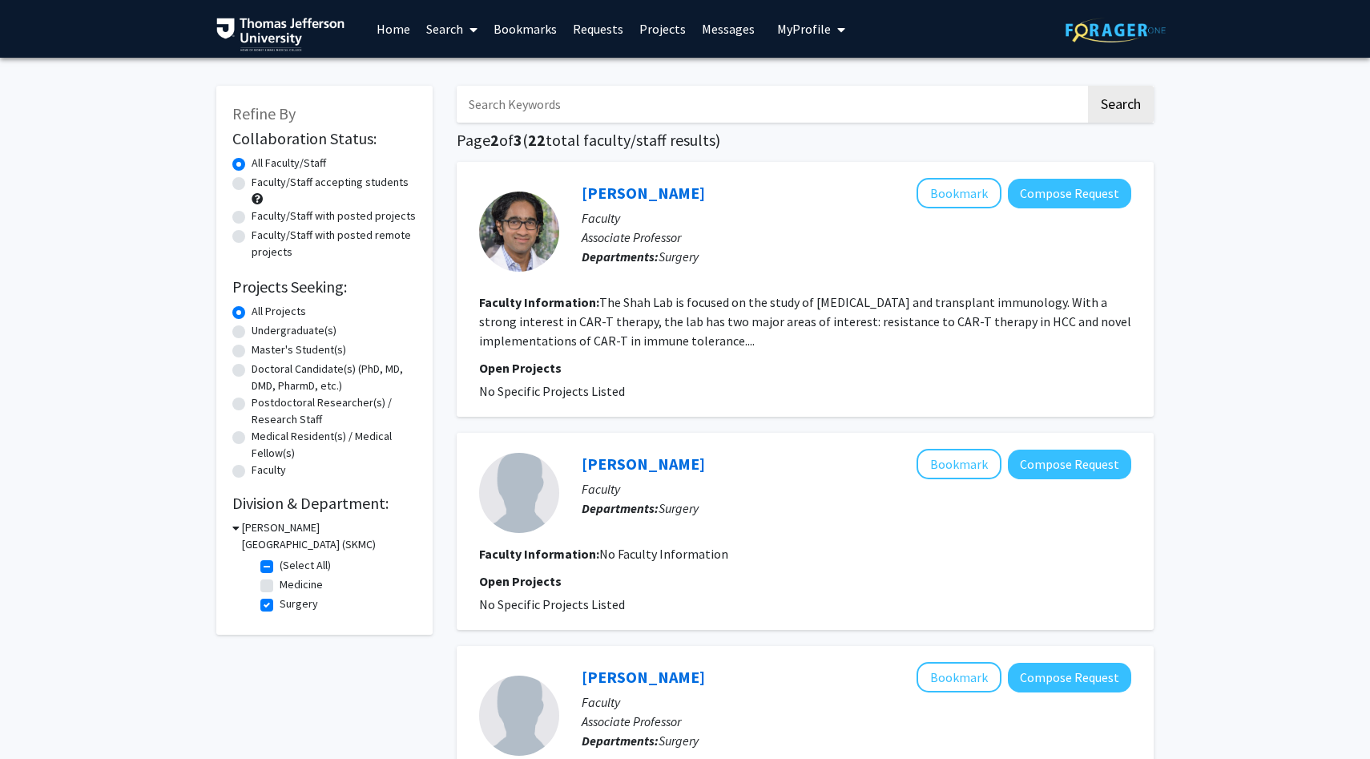
click at [280, 610] on label "Surgery" at bounding box center [299, 603] width 38 height 17
click at [280, 606] on input "Surgery" at bounding box center [285, 600] width 10 height 10
checkbox input "false"
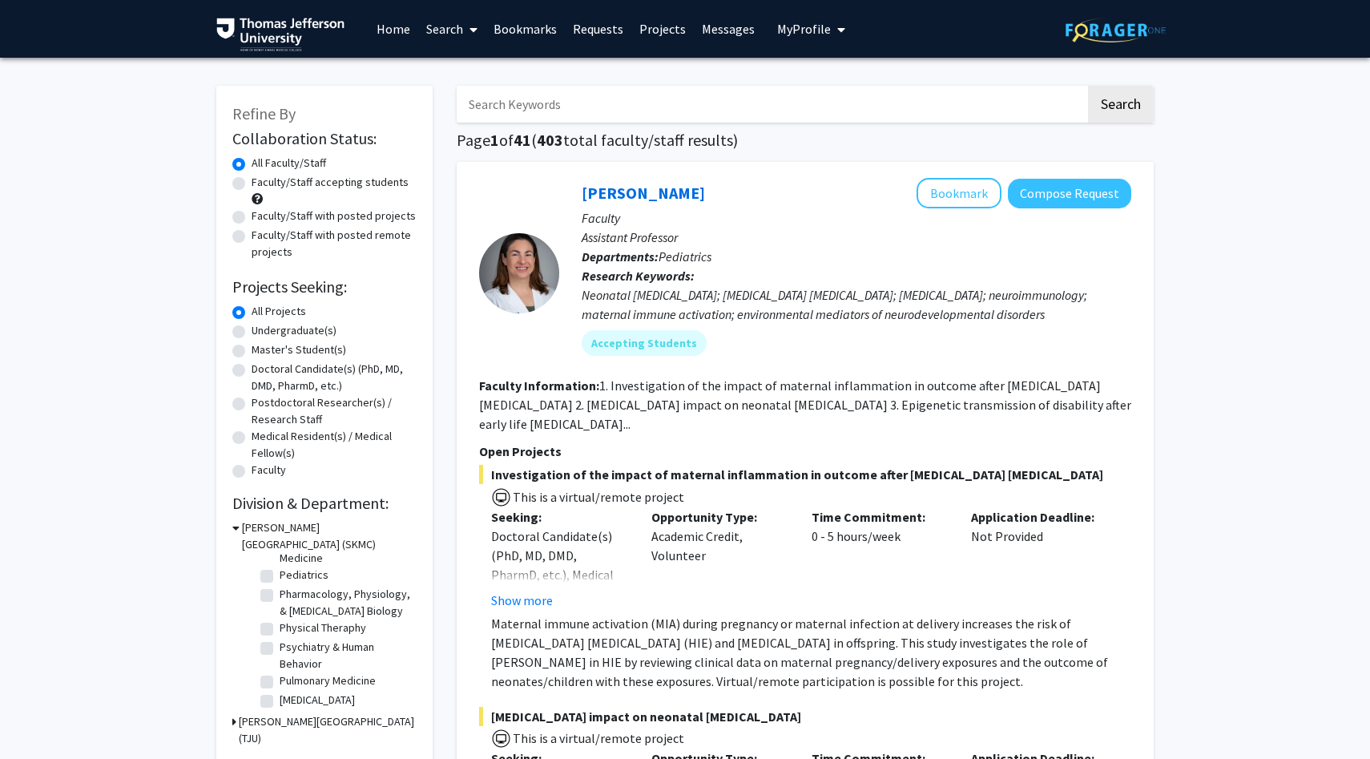
scroll to position [607, 0]
click at [280, 590] on label "Pharmacology, Physiology, & Cancer Biology" at bounding box center [346, 599] width 133 height 34
click at [280, 590] on input "Pharmacology, Physiology, & Cancer Biology" at bounding box center [285, 587] width 10 height 10
checkbox input "true"
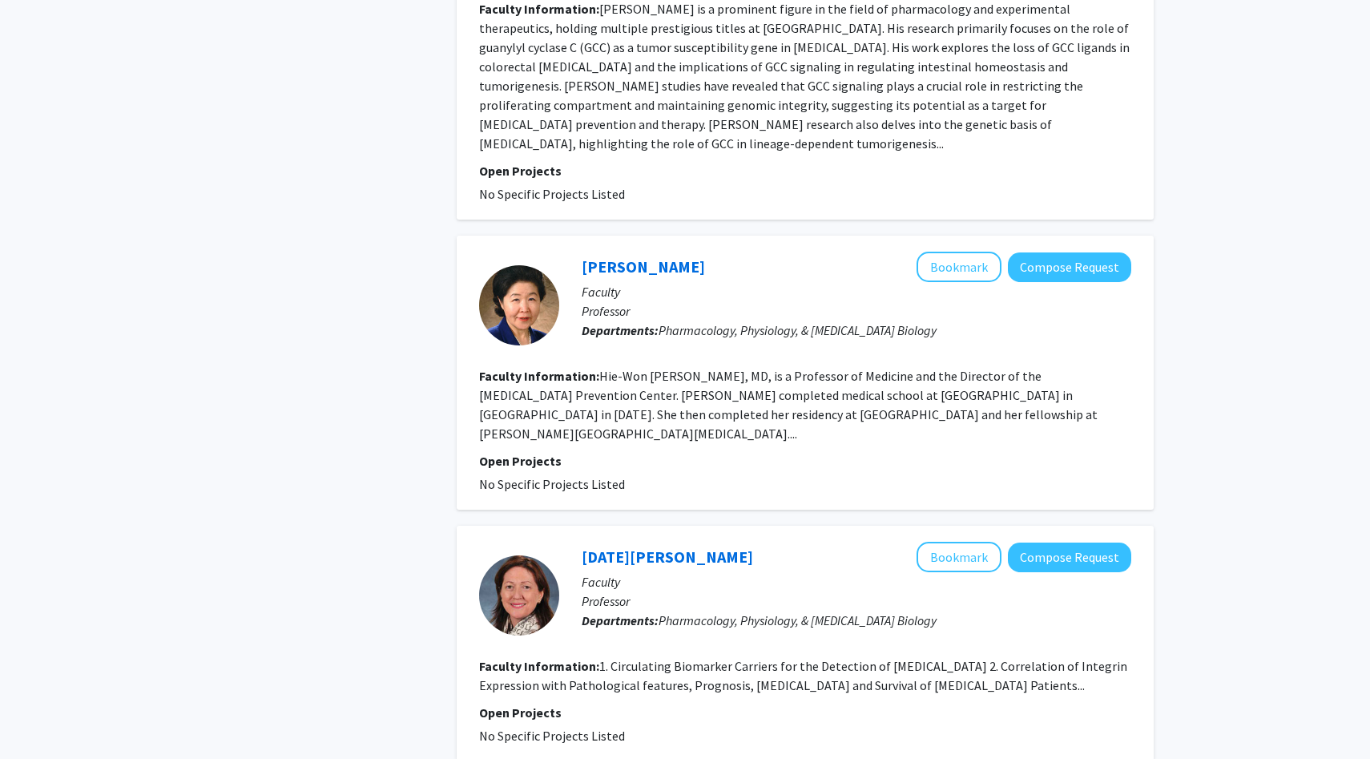
scroll to position [2778, 0]
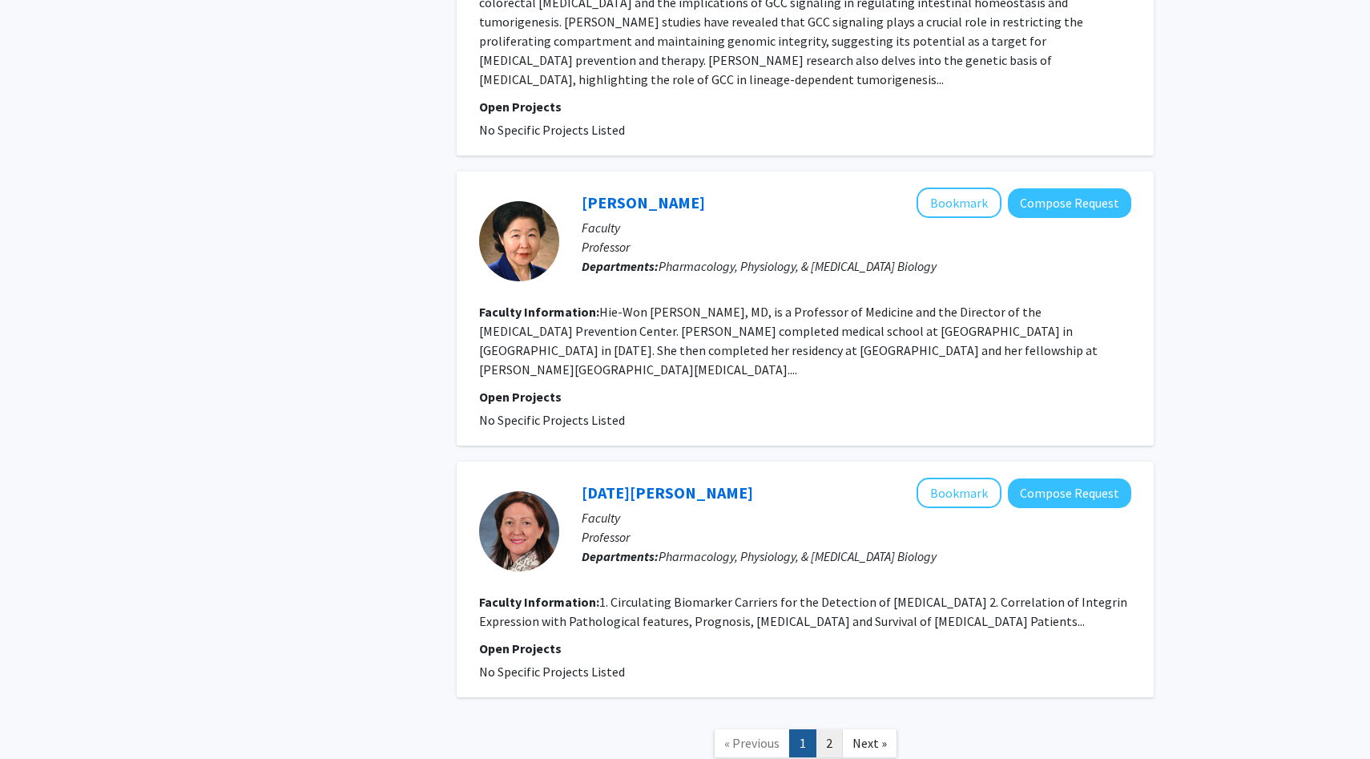
click at [836, 729] on link "2" at bounding box center [829, 743] width 27 height 28
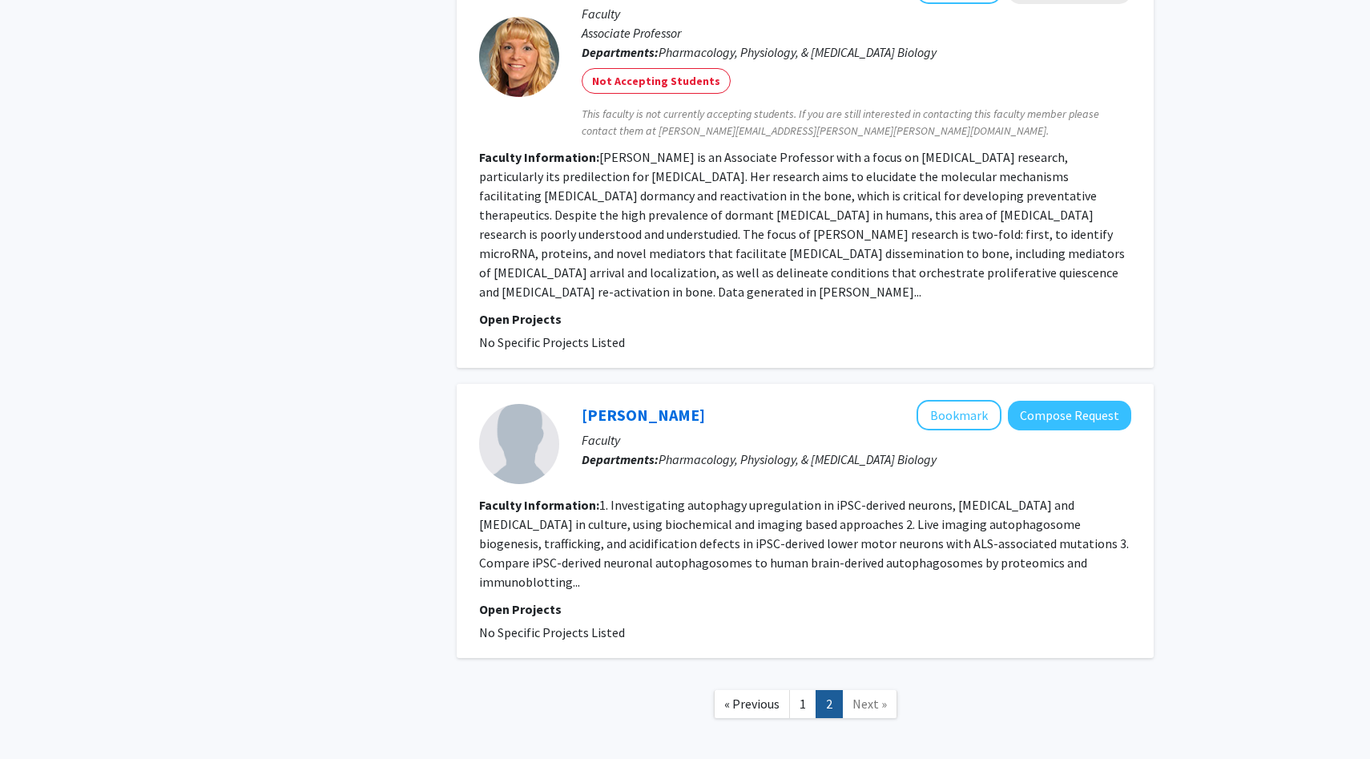
scroll to position [671, 0]
click at [807, 688] on link "1" at bounding box center [802, 702] width 27 height 28
